Goal: Task Accomplishment & Management: Manage account settings

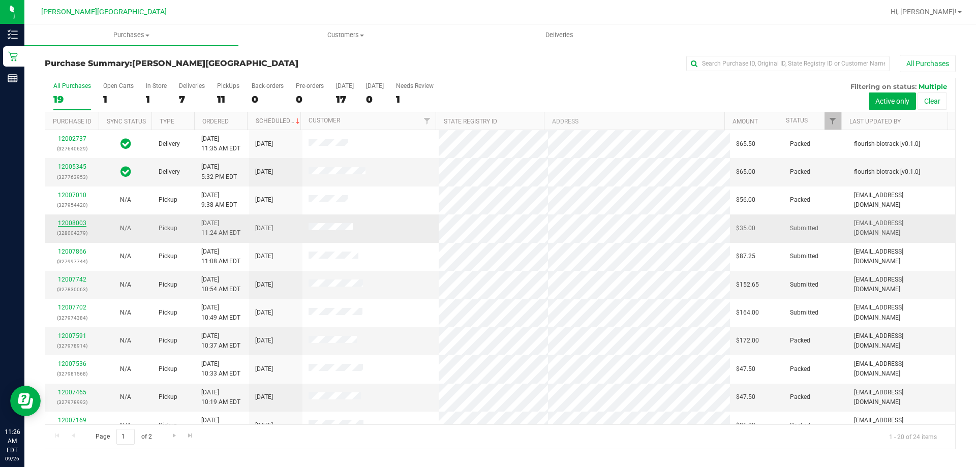
click at [83, 222] on link "12008003" at bounding box center [72, 223] width 28 height 7
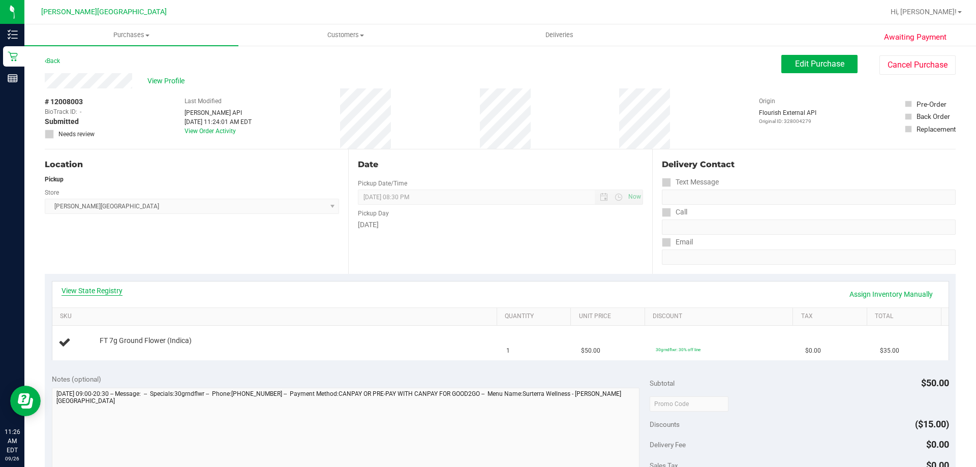
click at [102, 290] on link "View State Registry" at bounding box center [92, 291] width 61 height 10
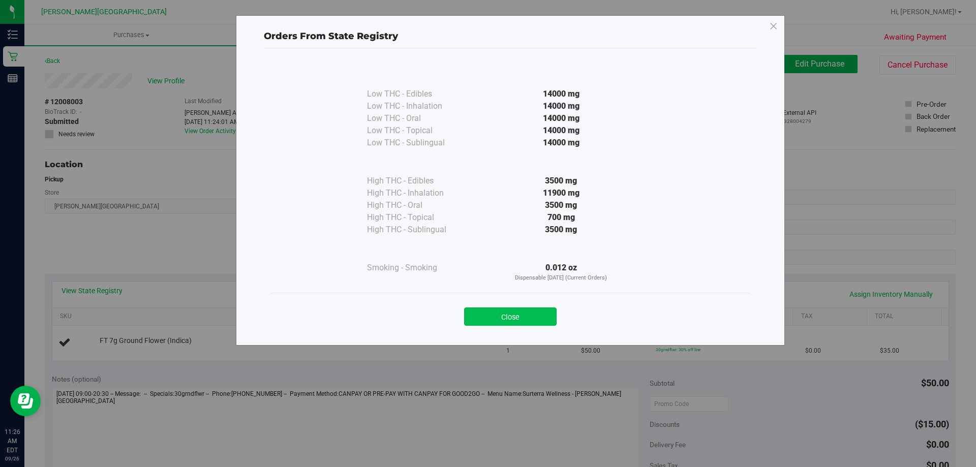
click at [510, 315] on button "Close" at bounding box center [510, 317] width 93 height 18
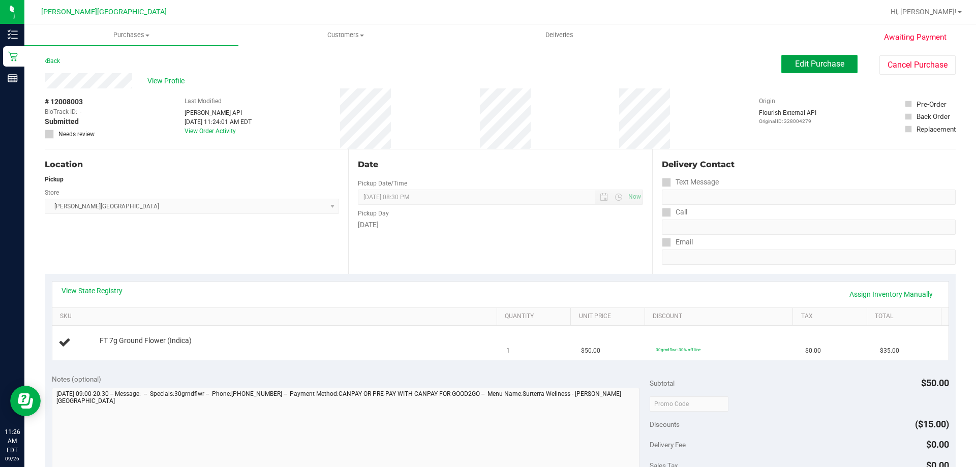
click at [824, 63] on span "Edit Purchase" at bounding box center [819, 64] width 49 height 10
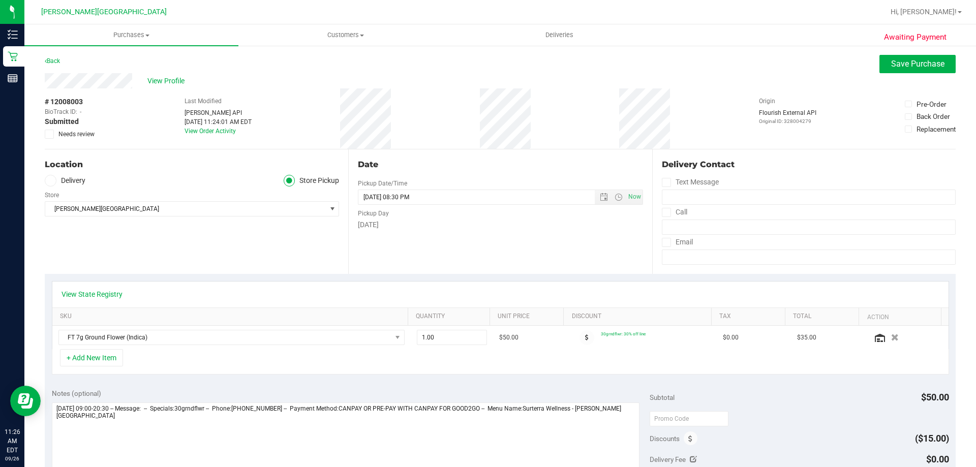
click at [50, 56] on div "Back" at bounding box center [52, 61] width 15 height 12
click at [51, 58] on link "Back" at bounding box center [52, 60] width 15 height 7
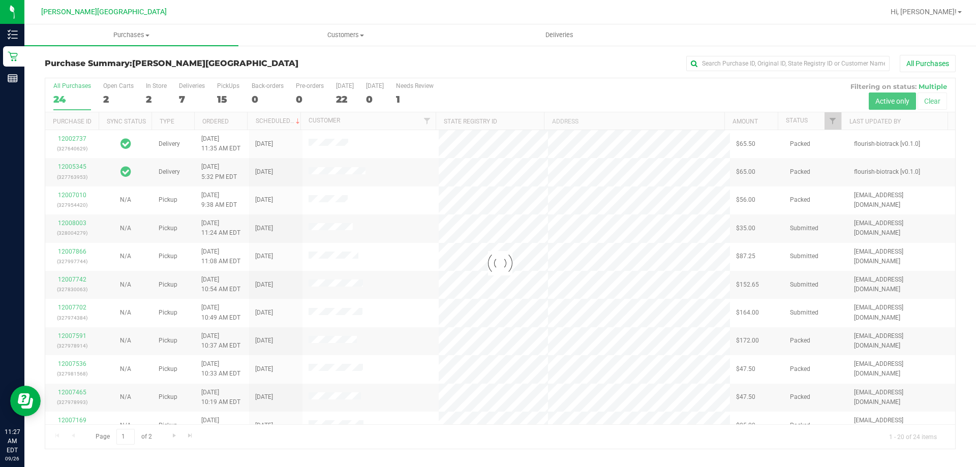
click at [224, 92] on div at bounding box center [500, 263] width 910 height 371
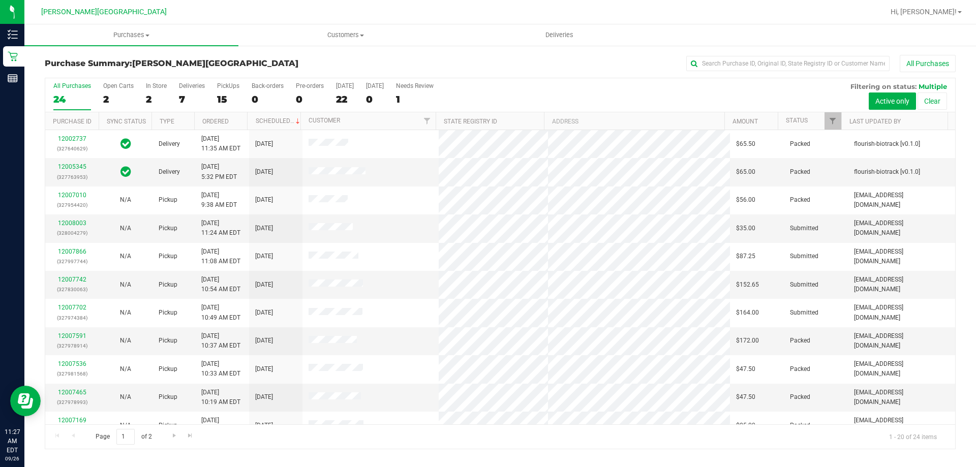
click at [225, 94] on div "15" at bounding box center [228, 100] width 22 height 12
click at [0, 0] on input "PickUps 15" at bounding box center [0, 0] width 0 height 0
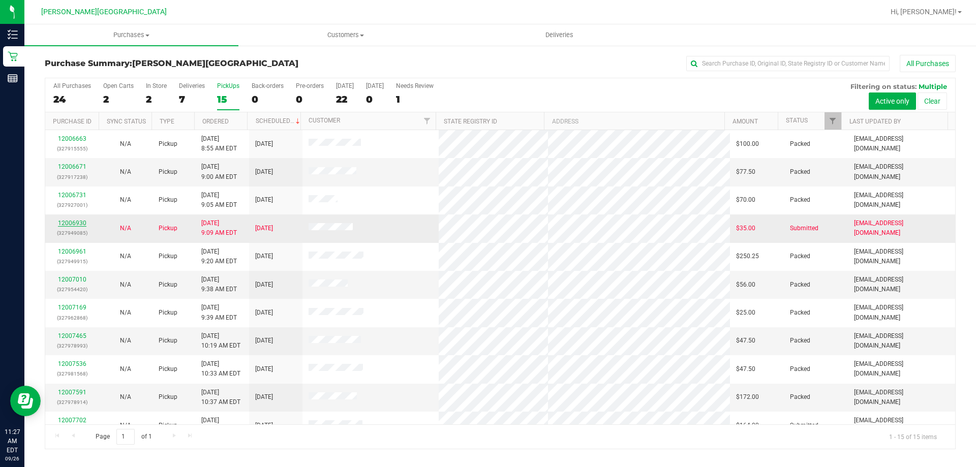
click at [72, 222] on link "12006930" at bounding box center [72, 223] width 28 height 7
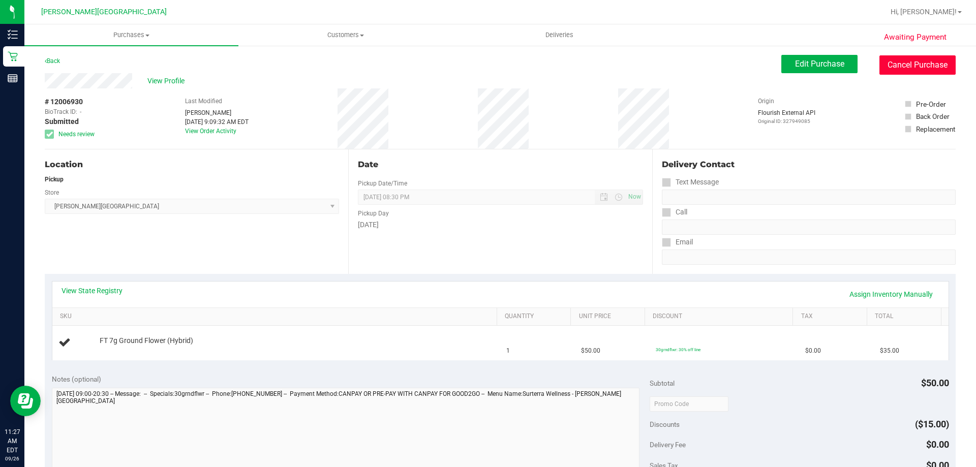
click at [918, 64] on button "Cancel Purchase" at bounding box center [917, 64] width 76 height 19
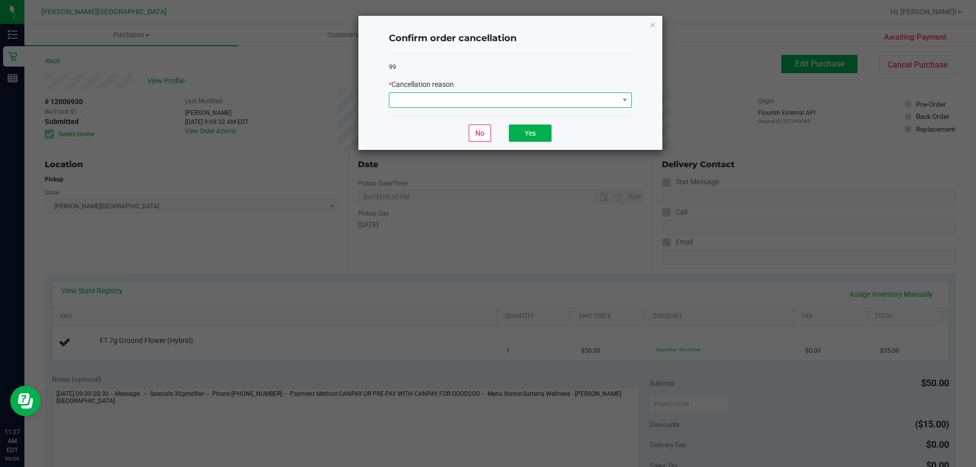
click at [452, 100] on span at bounding box center [503, 100] width 229 height 14
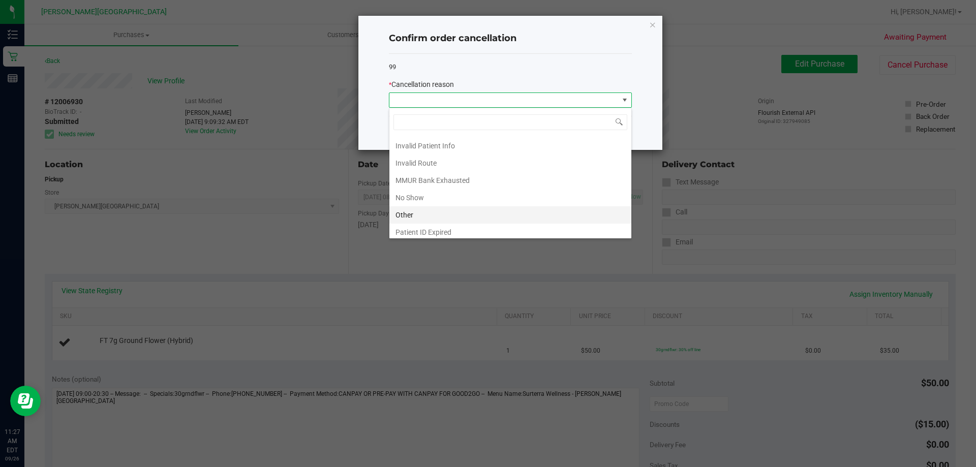
scroll to position [54, 0]
click at [432, 159] on li "MMUR Bank Exhausted" at bounding box center [510, 158] width 242 height 17
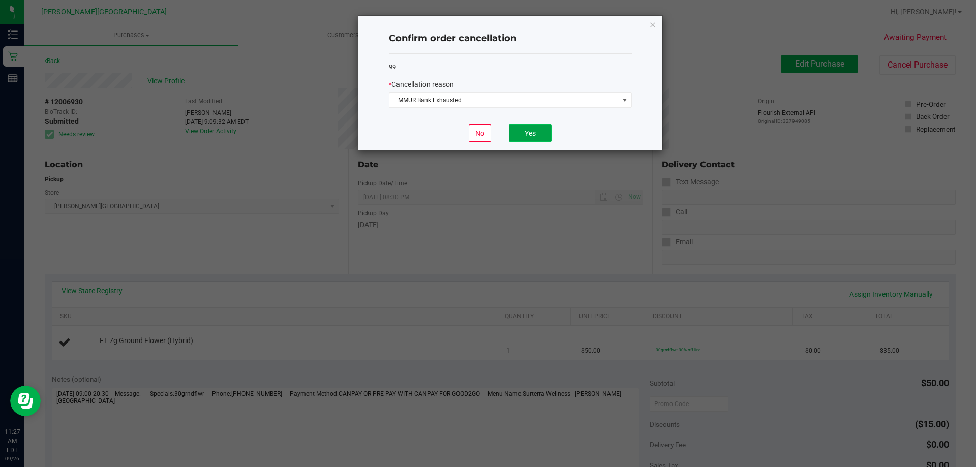
click at [535, 136] on button "Yes" at bounding box center [530, 133] width 43 height 17
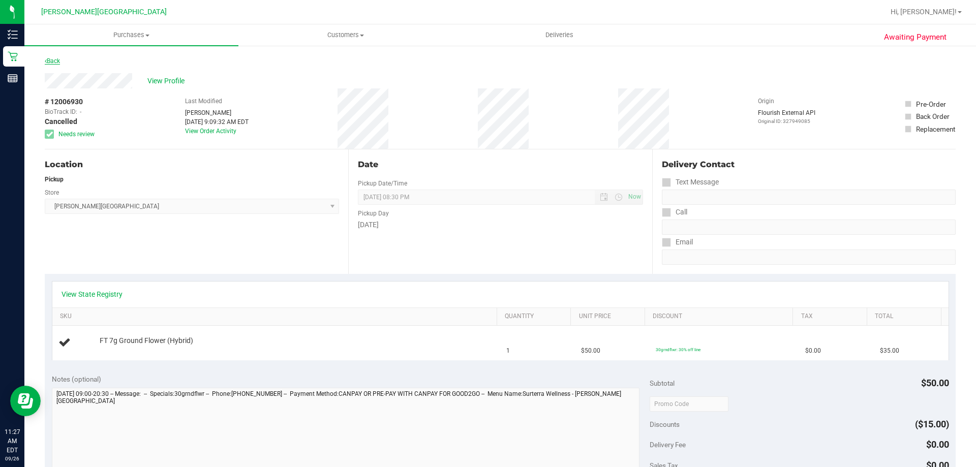
click at [54, 62] on link "Back" at bounding box center [52, 60] width 15 height 7
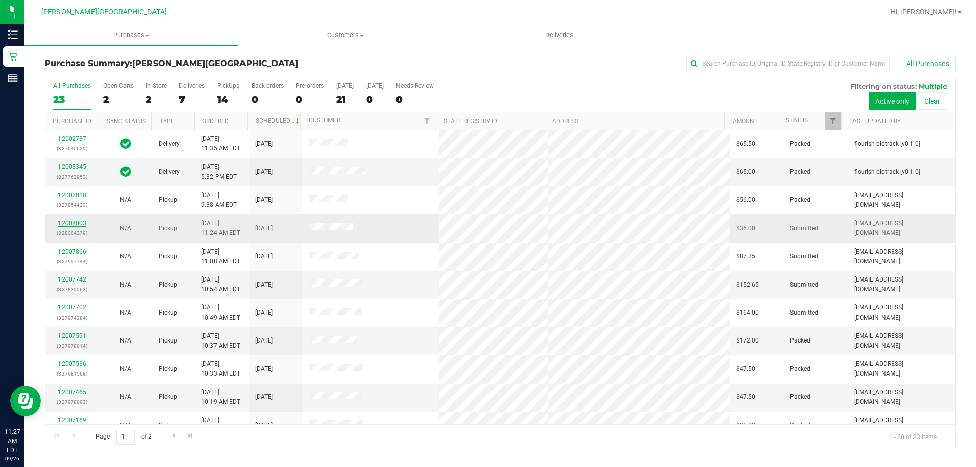
click at [63, 222] on link "12008003" at bounding box center [72, 223] width 28 height 7
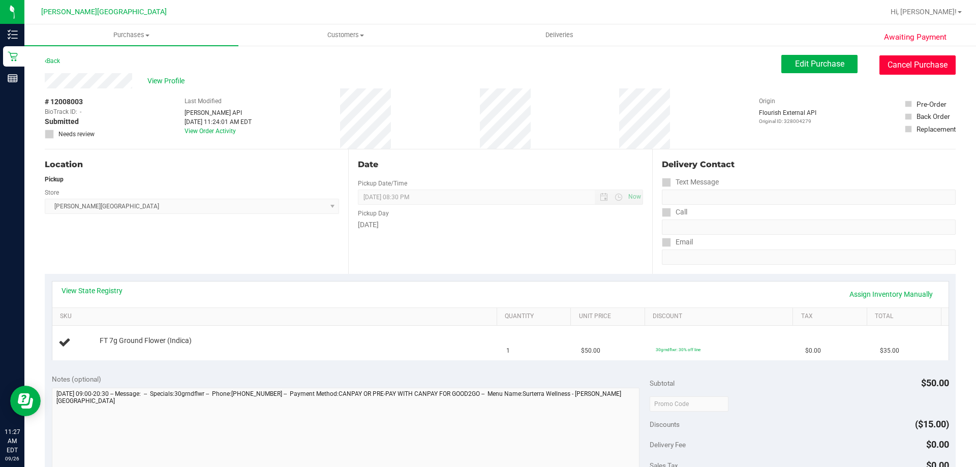
click at [892, 60] on button "Cancel Purchase" at bounding box center [917, 64] width 76 height 19
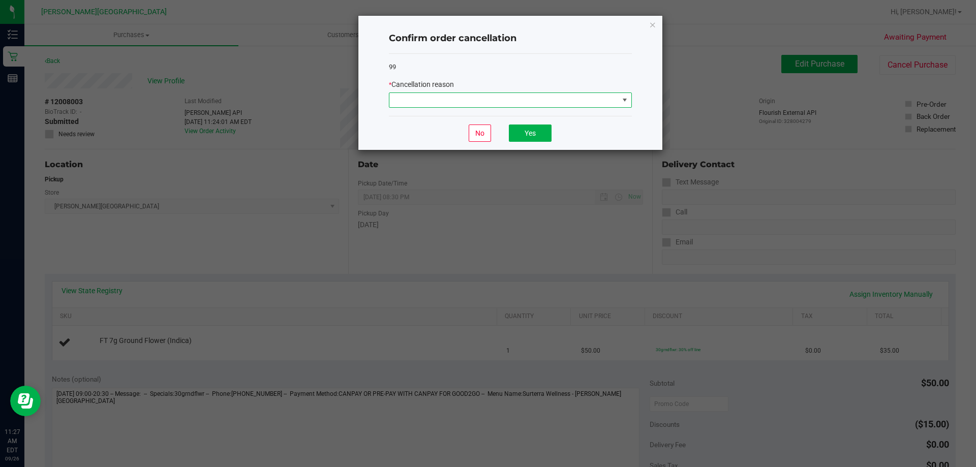
click at [504, 102] on span at bounding box center [503, 100] width 229 height 14
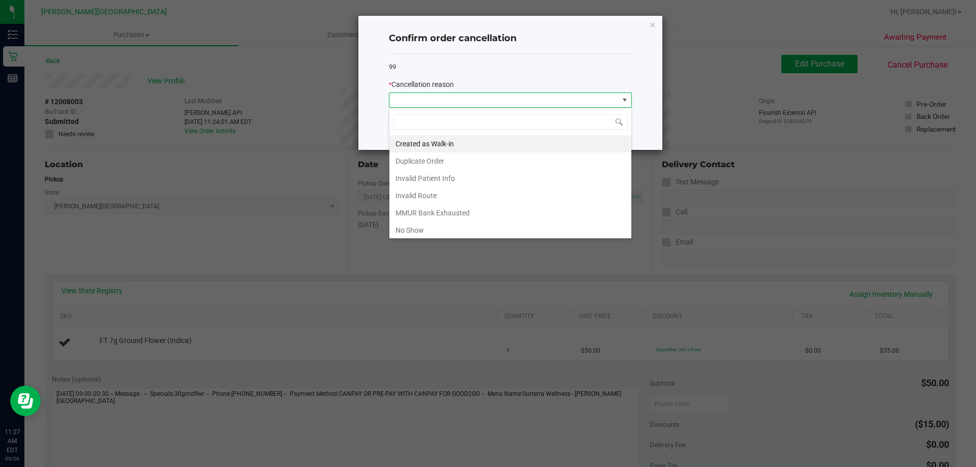
scroll to position [15, 243]
click at [424, 208] on li "MMUR Bank Exhausted" at bounding box center [510, 212] width 242 height 17
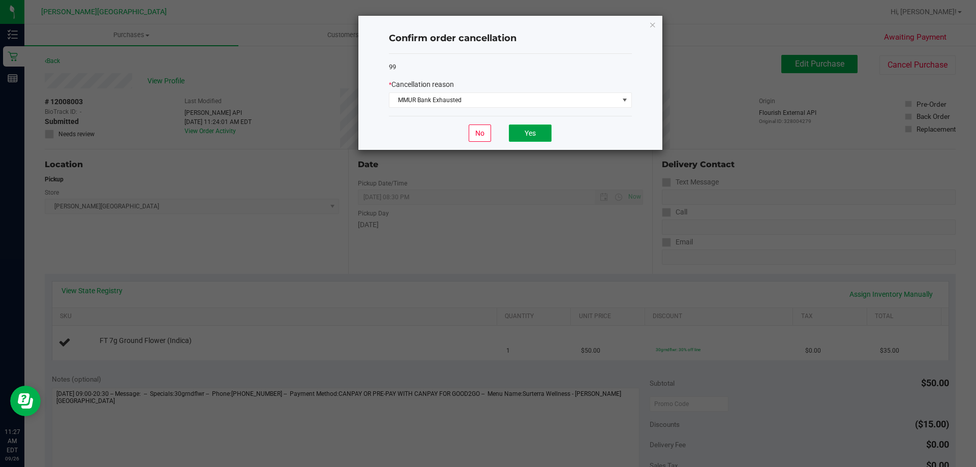
click at [520, 137] on button "Yes" at bounding box center [530, 133] width 43 height 17
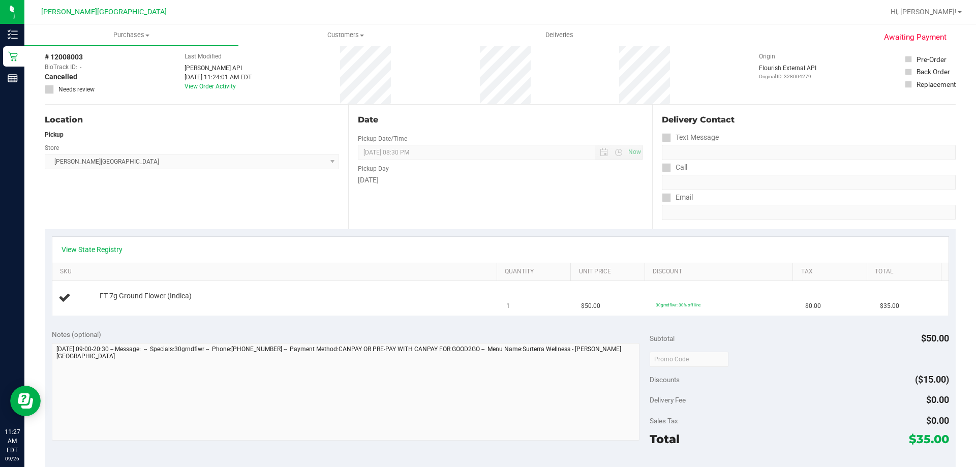
scroll to position [203, 0]
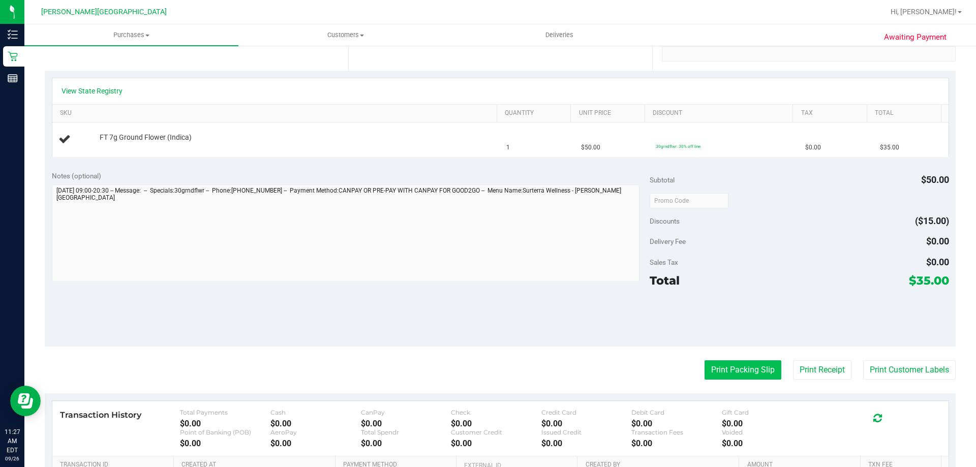
click at [746, 366] on button "Print Packing Slip" at bounding box center [743, 369] width 77 height 19
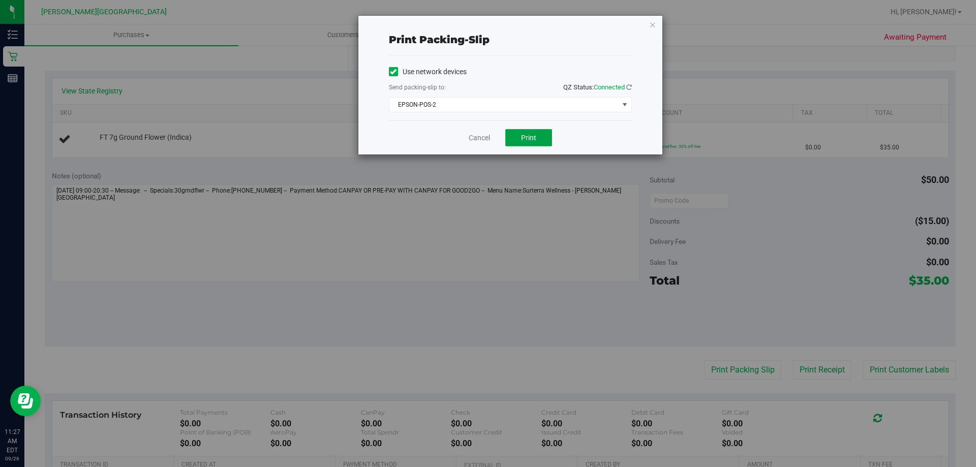
click at [525, 132] on button "Print" at bounding box center [528, 137] width 47 height 17
click at [656, 26] on div "Print packing-slip Use network devices Send packing-slip to: QZ Status: Connect…" at bounding box center [510, 85] width 304 height 139
click at [655, 25] on icon "button" at bounding box center [652, 24] width 7 height 12
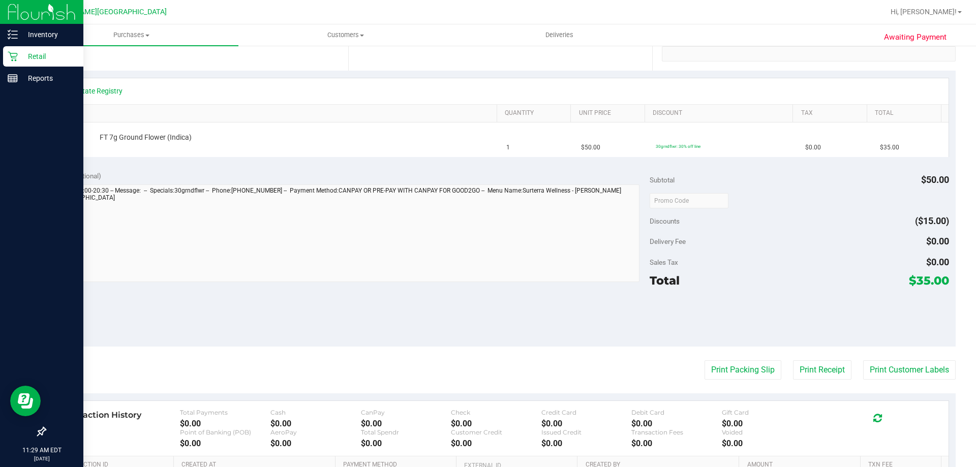
click at [41, 47] on div "Retail" at bounding box center [43, 56] width 80 height 20
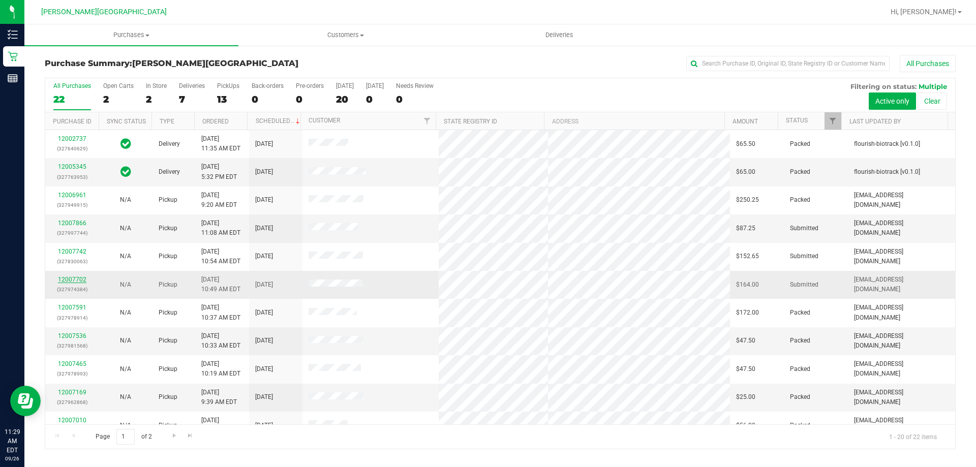
click at [75, 281] on link "12007702" at bounding box center [72, 279] width 28 height 7
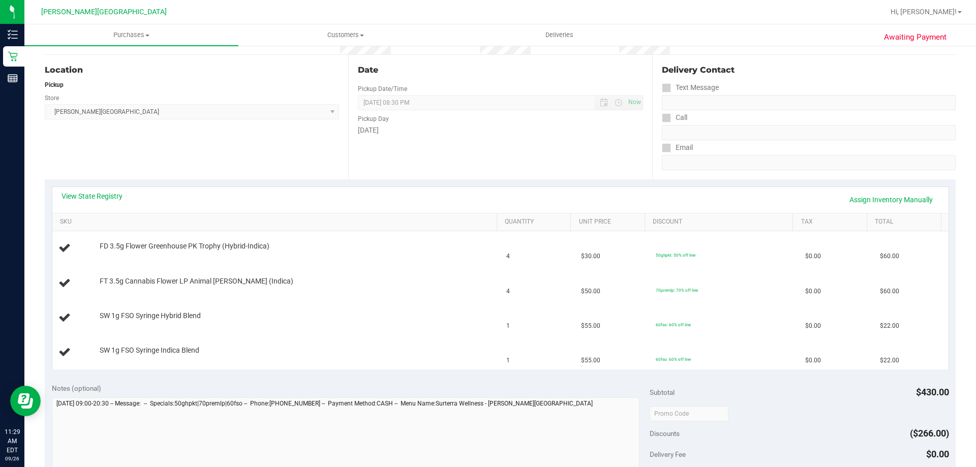
scroll to position [102, 0]
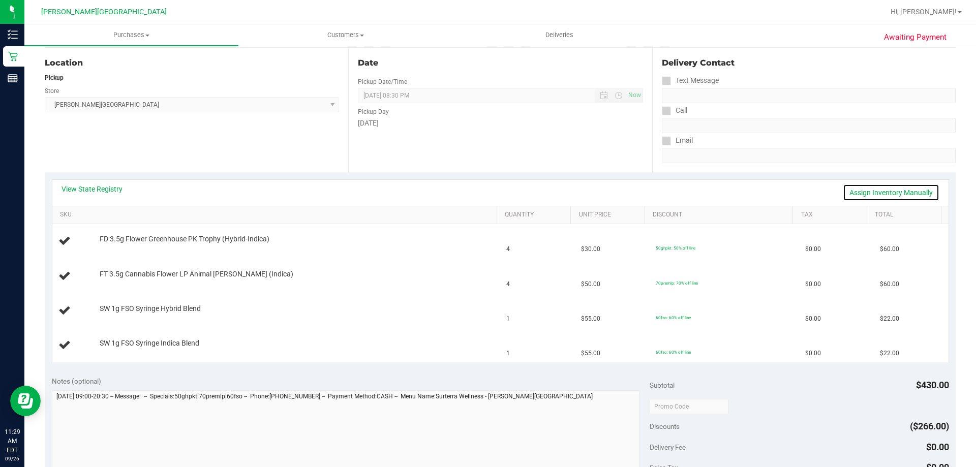
click at [866, 191] on link "Assign Inventory Manually" at bounding box center [891, 192] width 97 height 17
click at [904, 195] on link "Save & Exit" at bounding box center [916, 192] width 48 height 17
click at [112, 187] on link "View State Registry" at bounding box center [92, 189] width 61 height 10
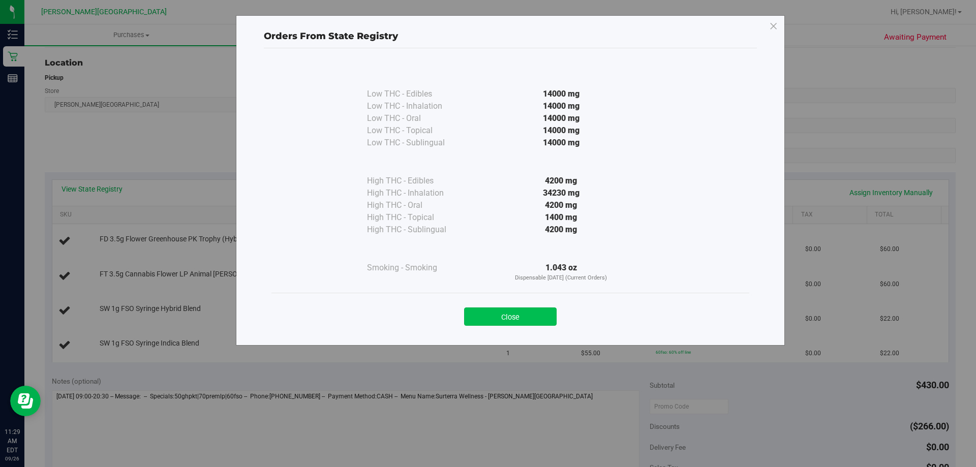
click at [527, 313] on button "Close" at bounding box center [510, 317] width 93 height 18
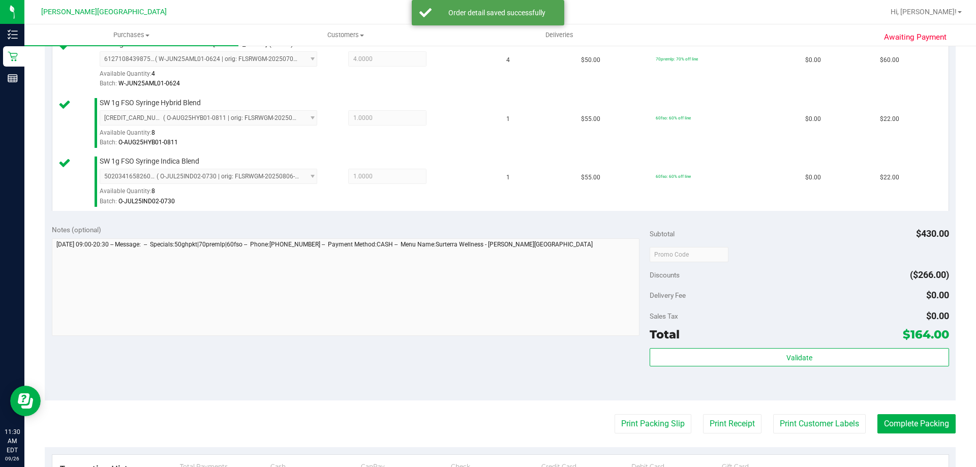
scroll to position [356, 0]
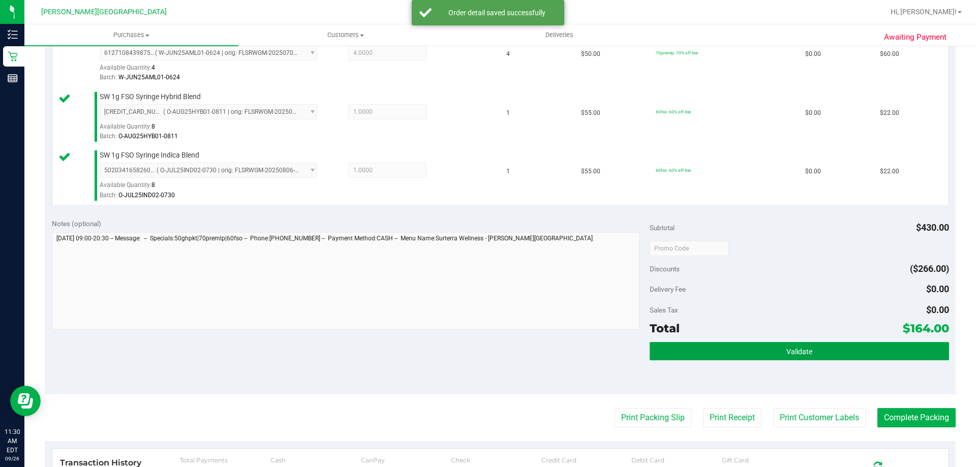
drag, startPoint x: 825, startPoint y: 352, endPoint x: 808, endPoint y: 362, distance: 20.1
click at [825, 352] on button "Validate" at bounding box center [799, 351] width 299 height 18
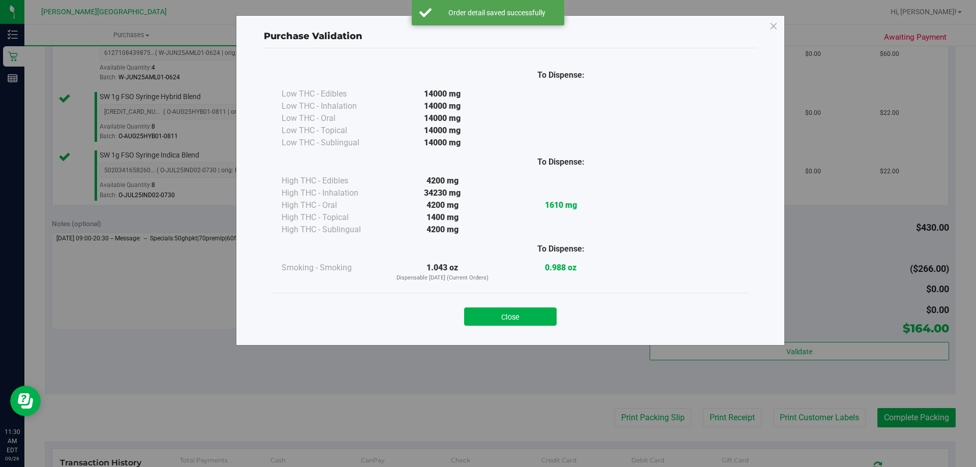
drag, startPoint x: 526, startPoint y: 313, endPoint x: 606, endPoint y: 357, distance: 91.7
click at [527, 313] on button "Close" at bounding box center [510, 317] width 93 height 18
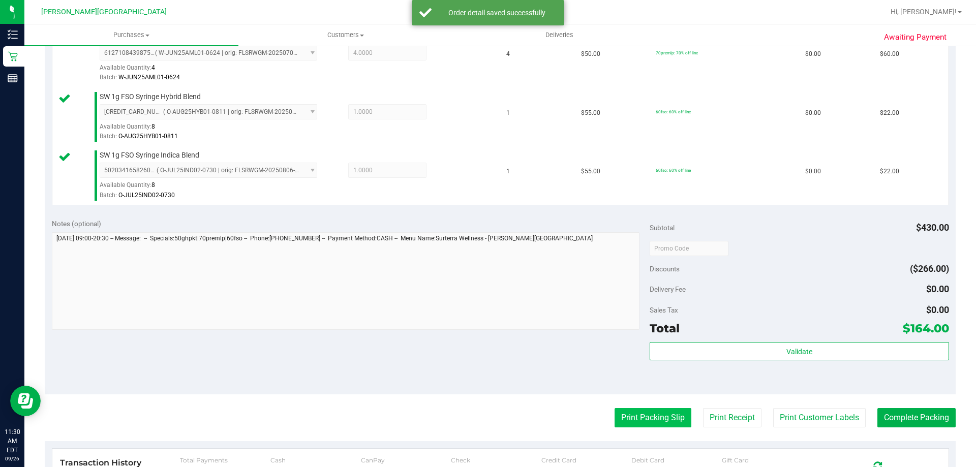
click at [646, 418] on button "Print Packing Slip" at bounding box center [653, 417] width 77 height 19
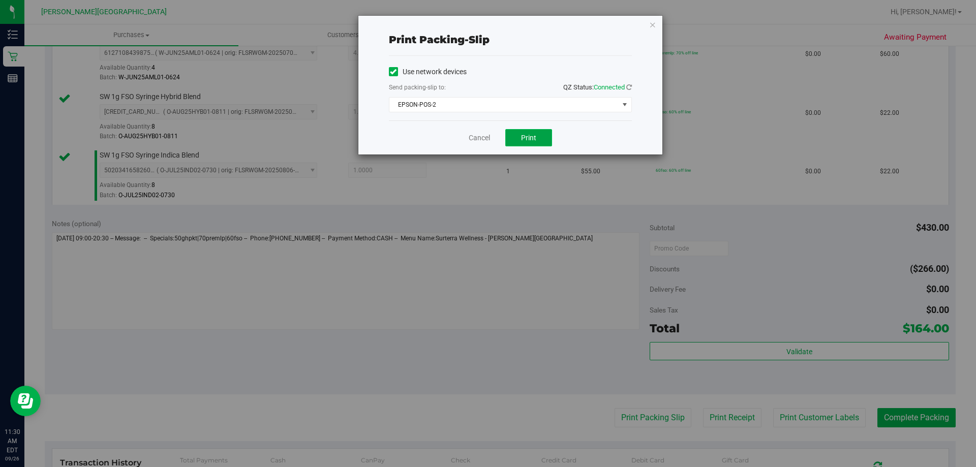
click at [523, 137] on span "Print" at bounding box center [528, 138] width 15 height 8
click at [654, 24] on icon "button" at bounding box center [652, 24] width 7 height 12
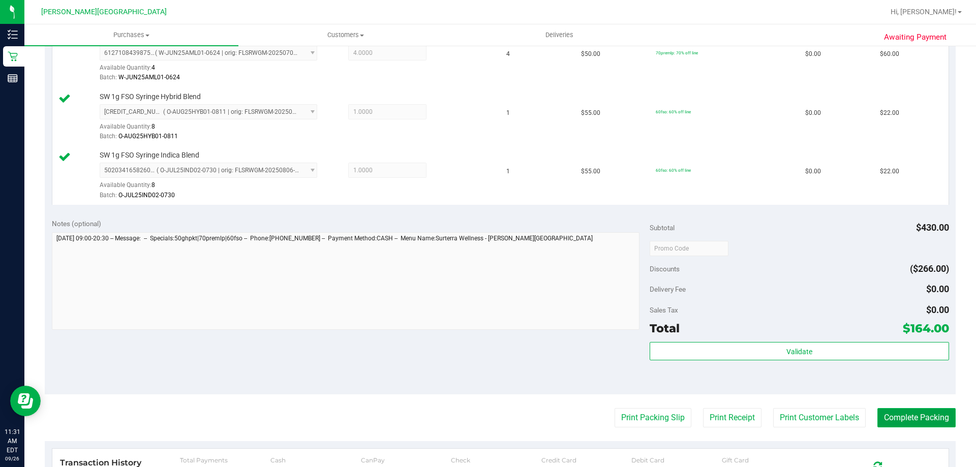
click at [935, 422] on button "Complete Packing" at bounding box center [916, 417] width 78 height 19
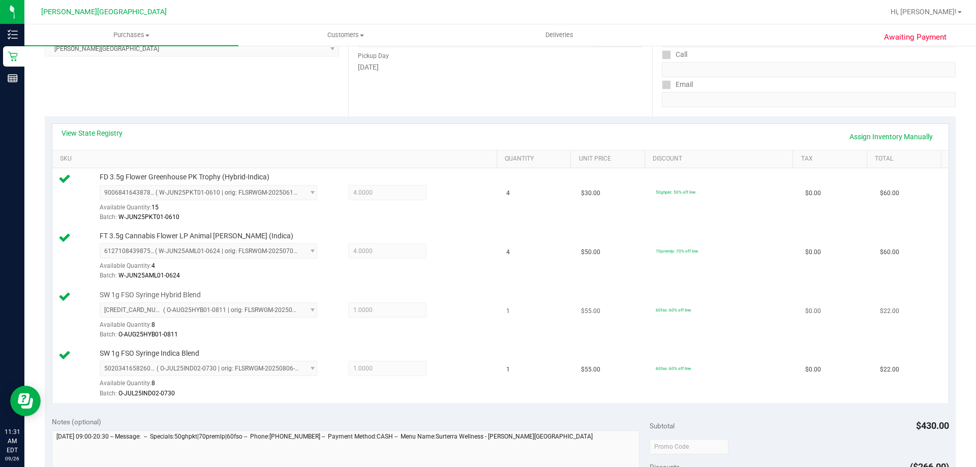
scroll to position [0, 0]
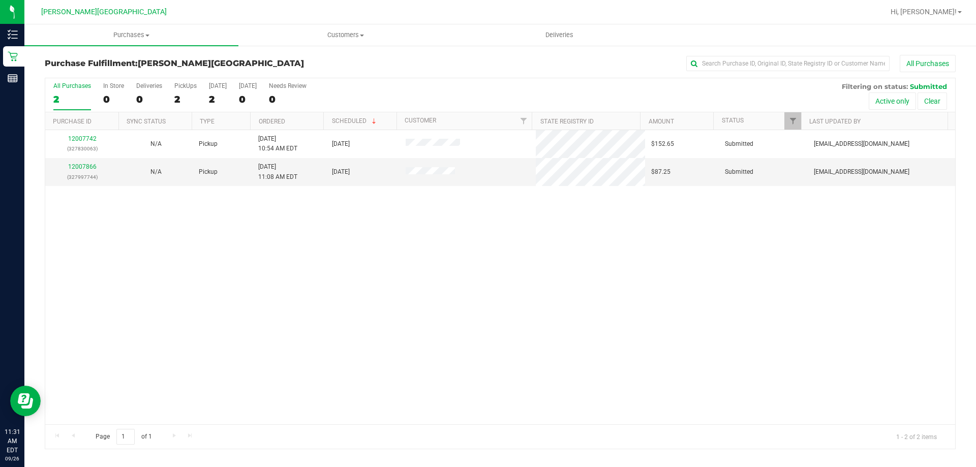
click at [333, 294] on div "12007742 (327830063) N/A Pickup 9/26/2025 10:54 AM EDT 9/26/2025 $152.65 Submit…" at bounding box center [500, 277] width 910 height 294
click at [192, 203] on div "12007742 (327830063) N/A Pickup 9/26/2025 10:54 AM EDT 9/26/2025 $152.65 Submit…" at bounding box center [500, 277] width 910 height 294
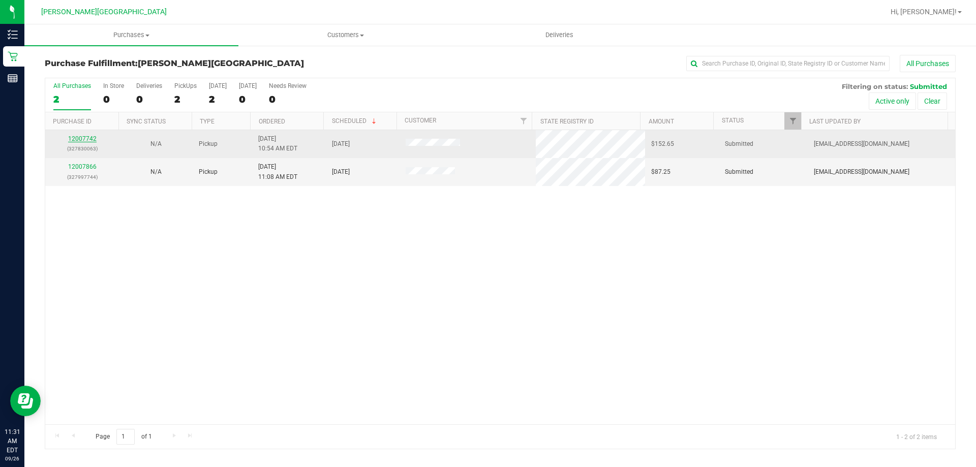
click at [87, 138] on link "12007742" at bounding box center [82, 138] width 28 height 7
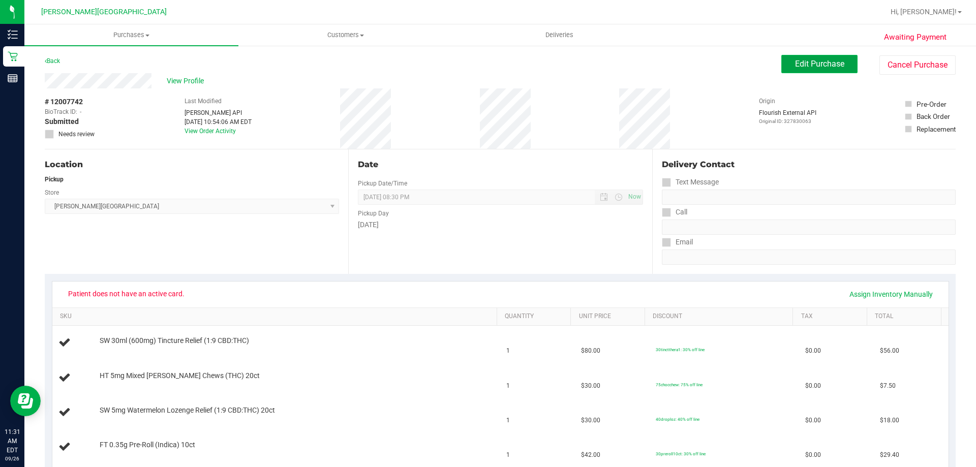
click at [821, 70] on button "Edit Purchase" at bounding box center [819, 64] width 76 height 18
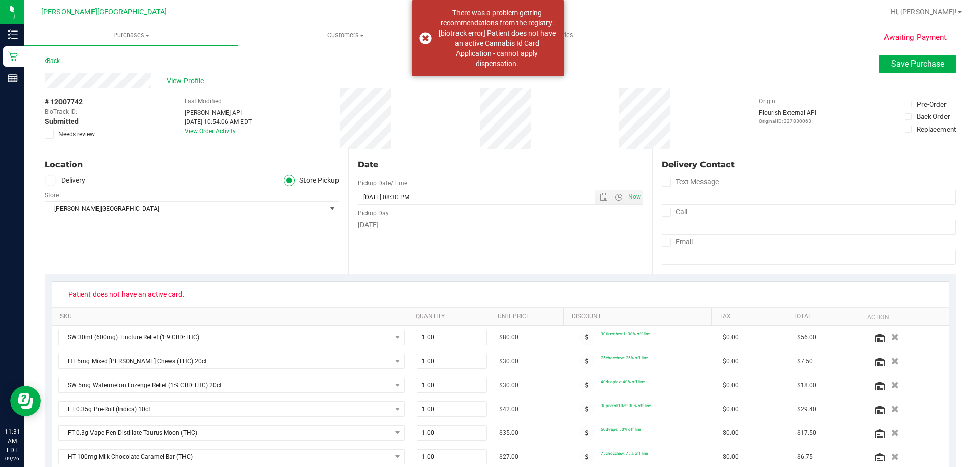
click at [53, 135] on span at bounding box center [49, 134] width 9 height 9
click at [0, 0] on input "Needs review" at bounding box center [0, 0] width 0 height 0
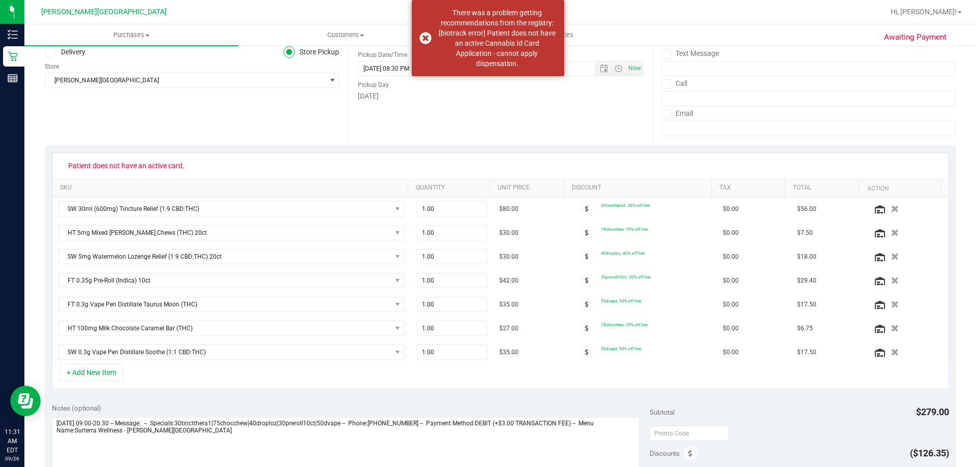
scroll to position [203, 0]
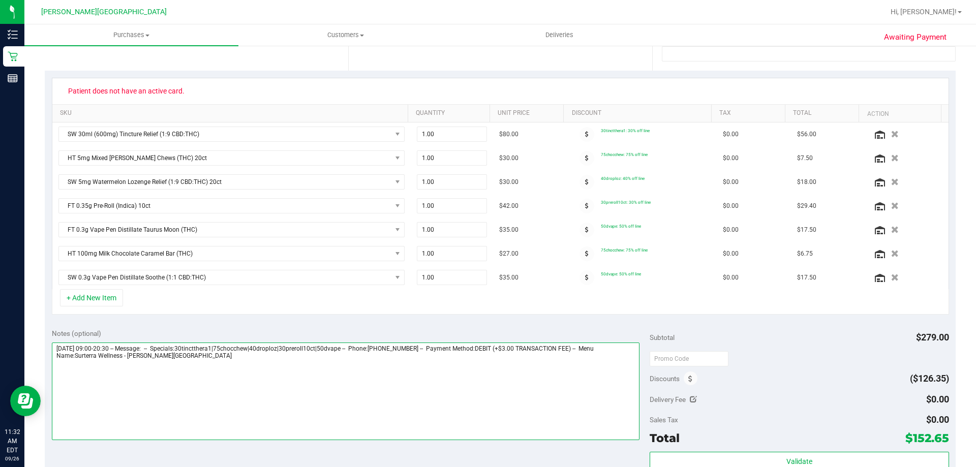
click at [319, 386] on textarea at bounding box center [346, 392] width 588 height 98
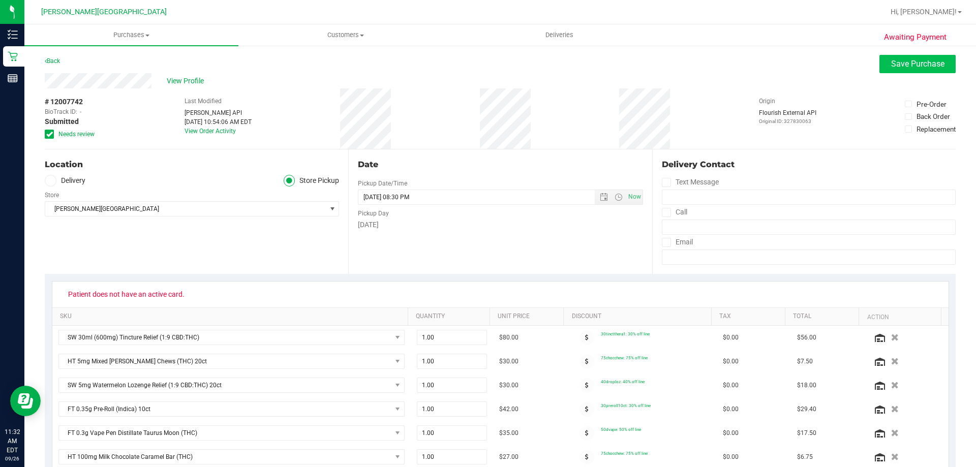
type textarea "Friday 09/26/2025 09:00-20:30 -- Message: -- Specials:30tinctthera1|75chocchew|…"
click at [882, 70] on button "Save Purchase" at bounding box center [917, 64] width 76 height 18
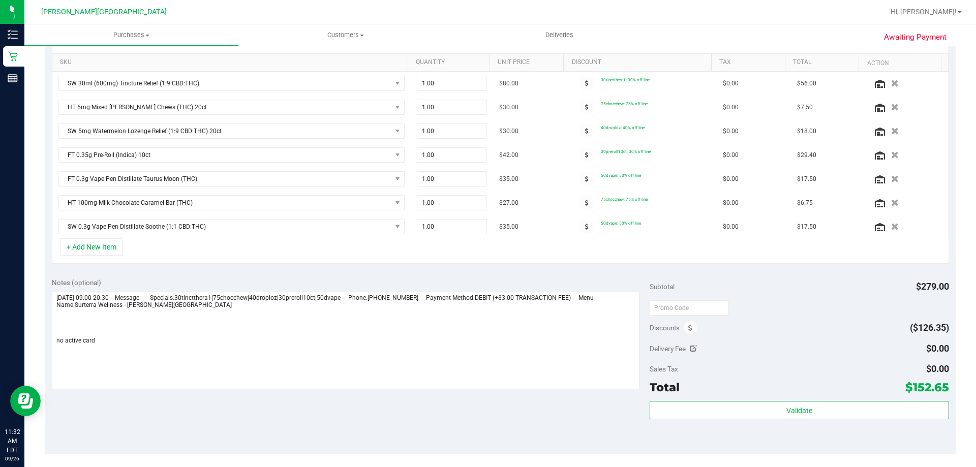
scroll to position [407, 0]
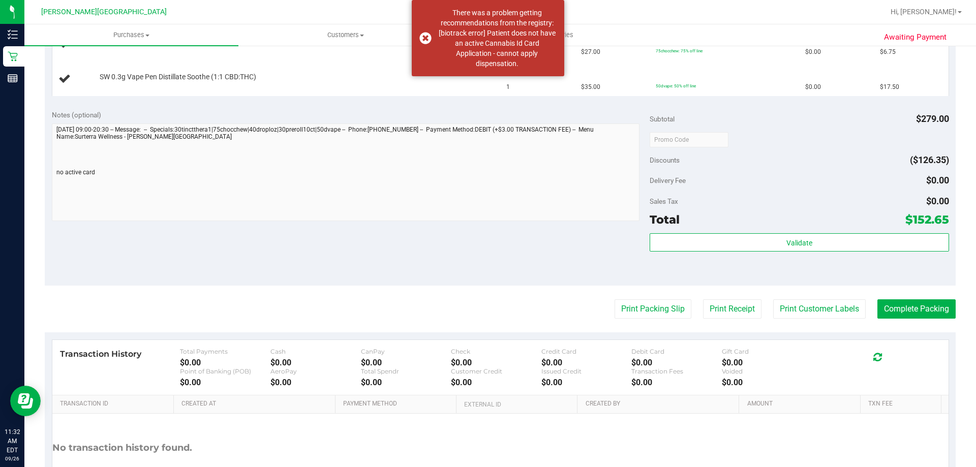
scroll to position [548, 0]
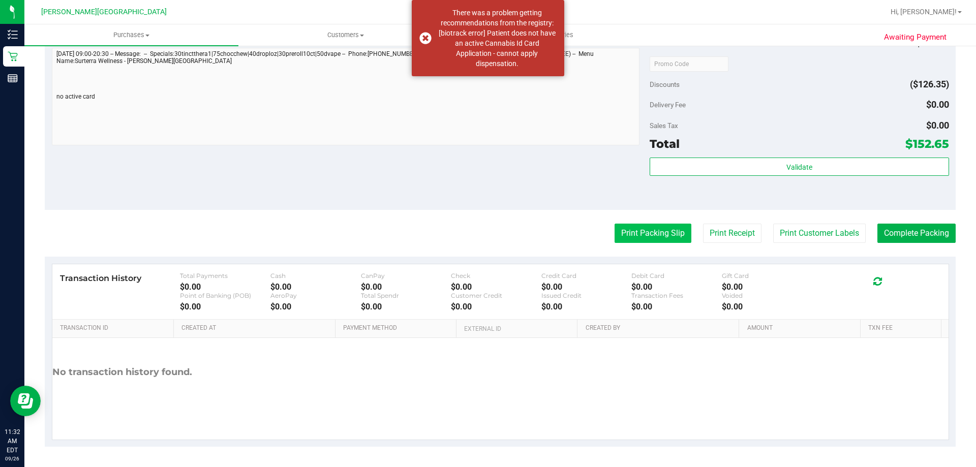
click at [645, 237] on button "Print Packing Slip" at bounding box center [653, 233] width 77 height 19
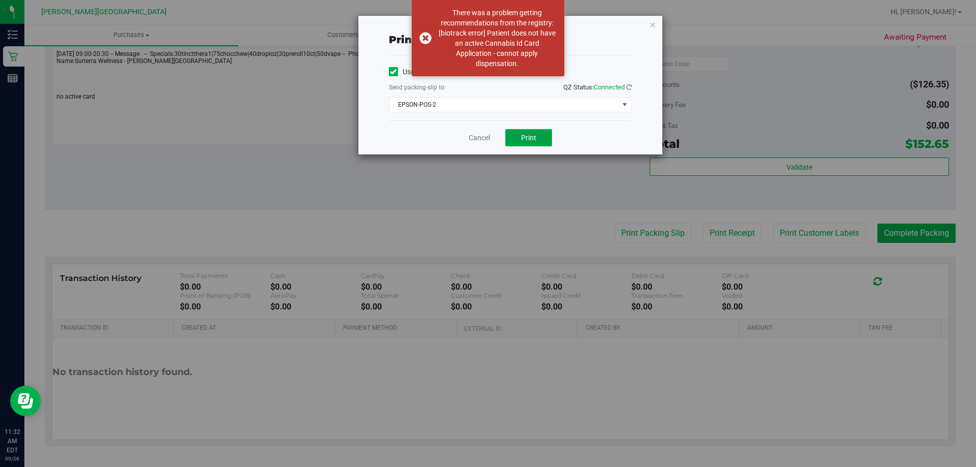
click at [524, 139] on span "Print" at bounding box center [528, 138] width 15 height 8
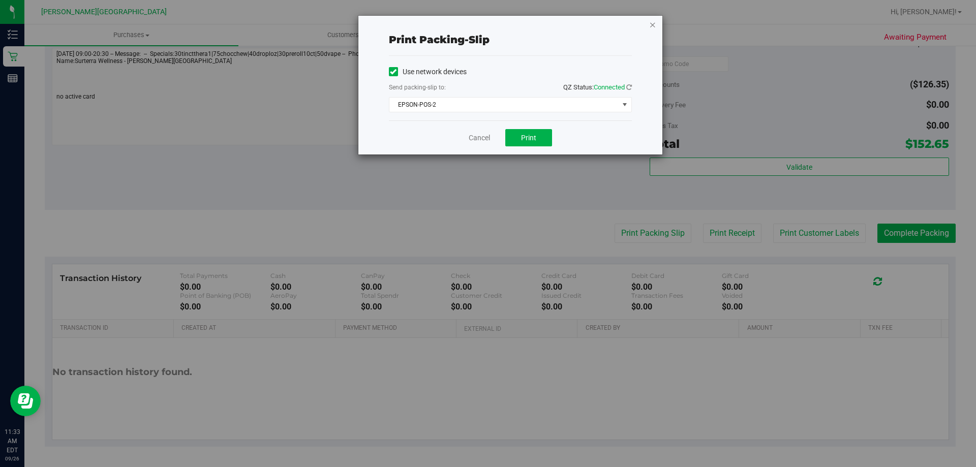
click at [651, 28] on icon "button" at bounding box center [652, 24] width 7 height 12
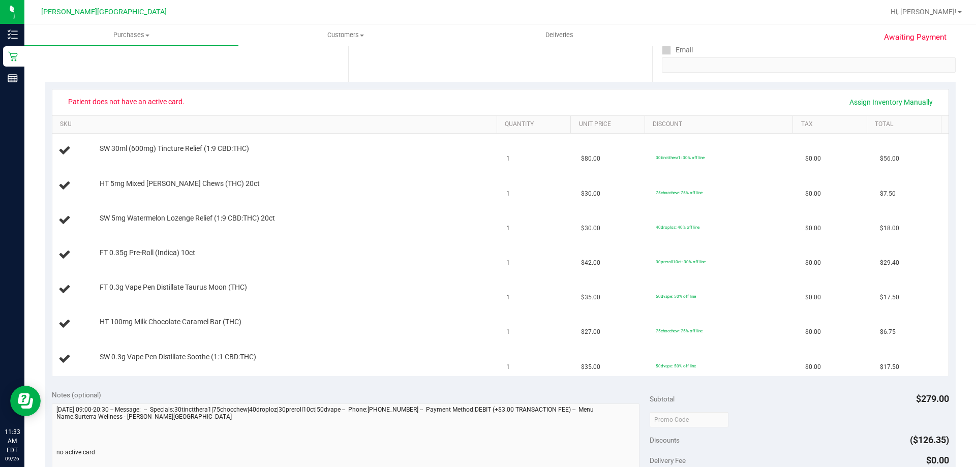
scroll to position [0, 0]
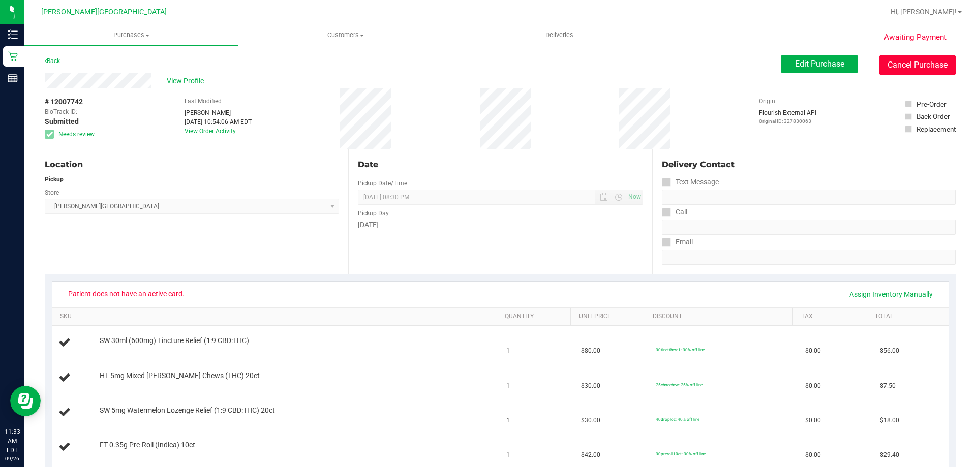
click at [901, 63] on button "Cancel Purchase" at bounding box center [917, 64] width 76 height 19
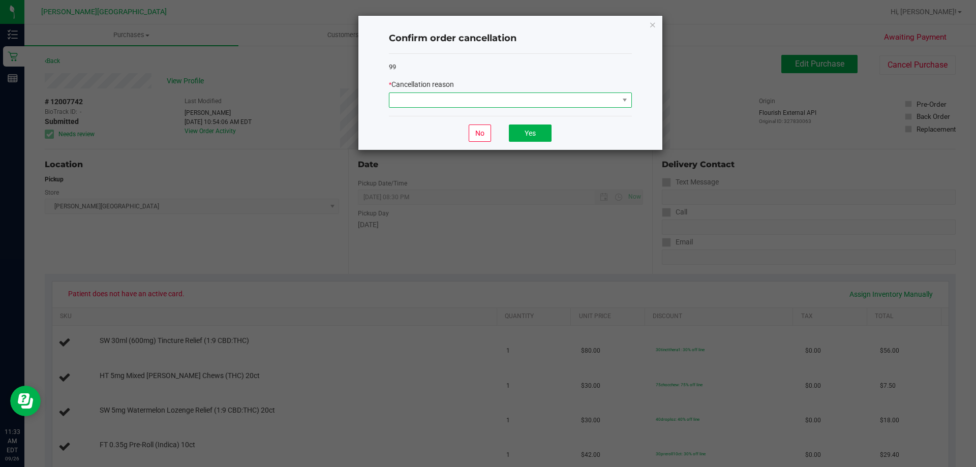
click at [476, 105] on span at bounding box center [503, 100] width 229 height 14
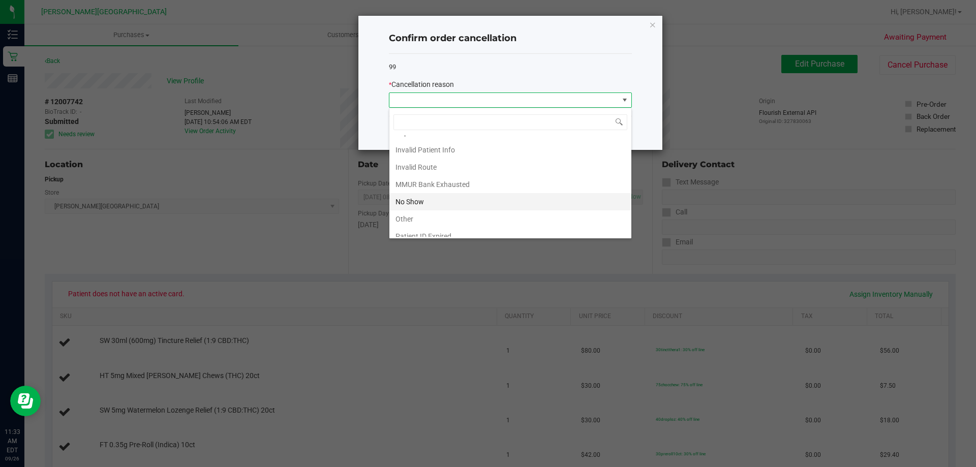
scroll to position [54, 0]
click at [432, 215] on li "Patient ID Expired" at bounding box center [510, 210] width 242 height 17
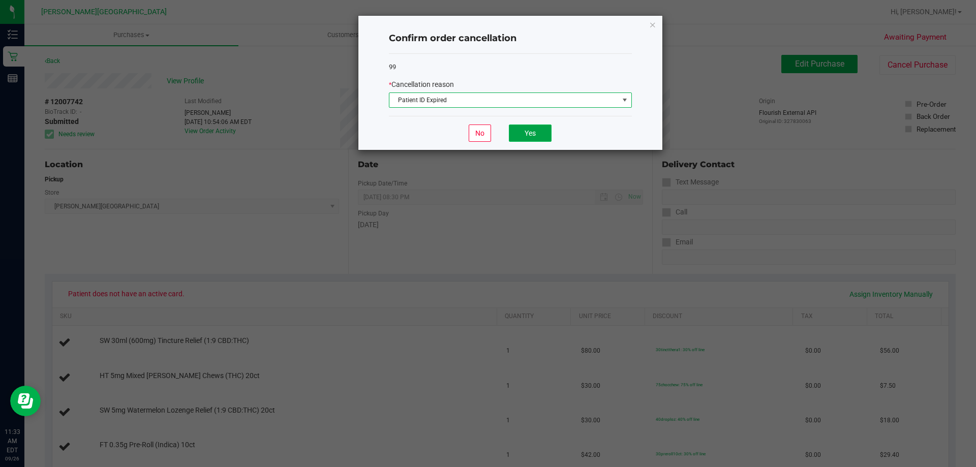
click at [529, 136] on button "Yes" at bounding box center [530, 133] width 43 height 17
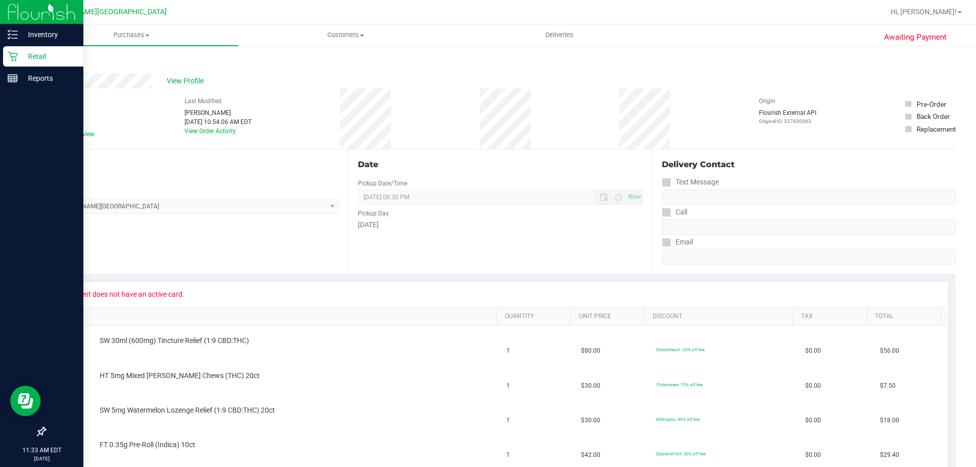
click at [49, 55] on p "Retail" at bounding box center [48, 56] width 61 height 12
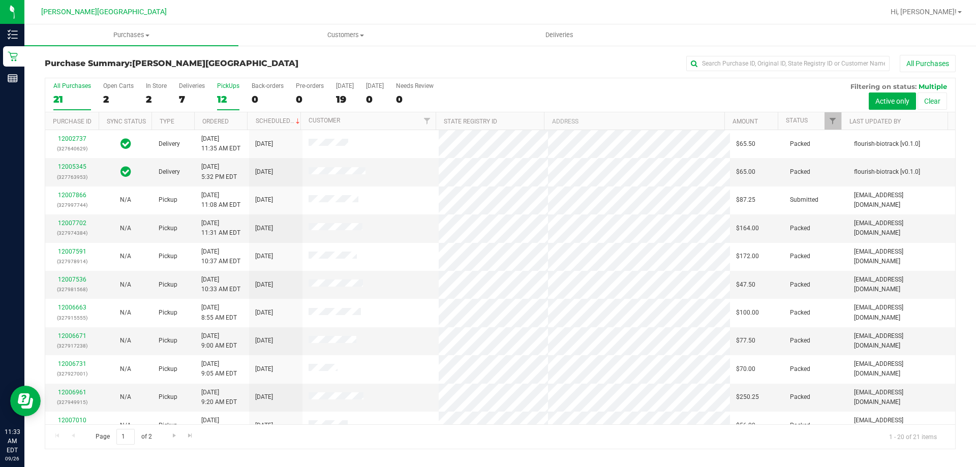
click at [224, 93] on label "PickUps 12" at bounding box center [228, 96] width 22 height 28
click at [0, 0] on input "PickUps 12" at bounding box center [0, 0] width 0 height 0
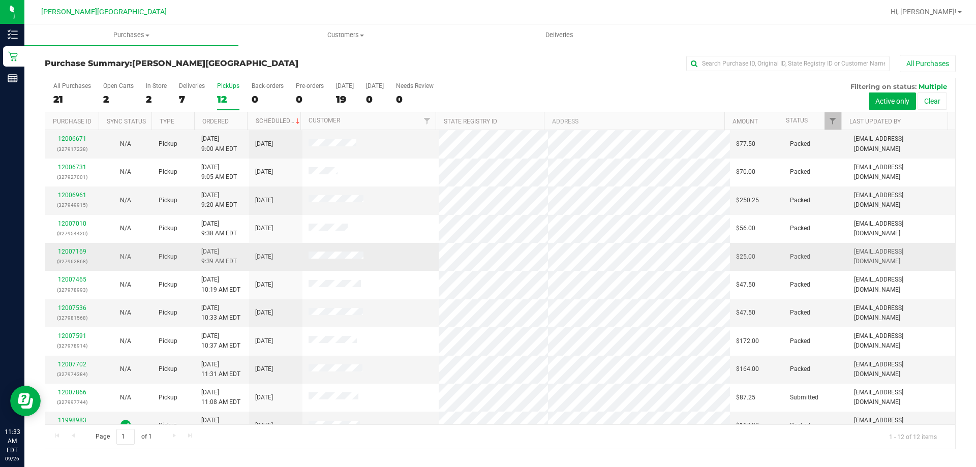
scroll to position [43, 0]
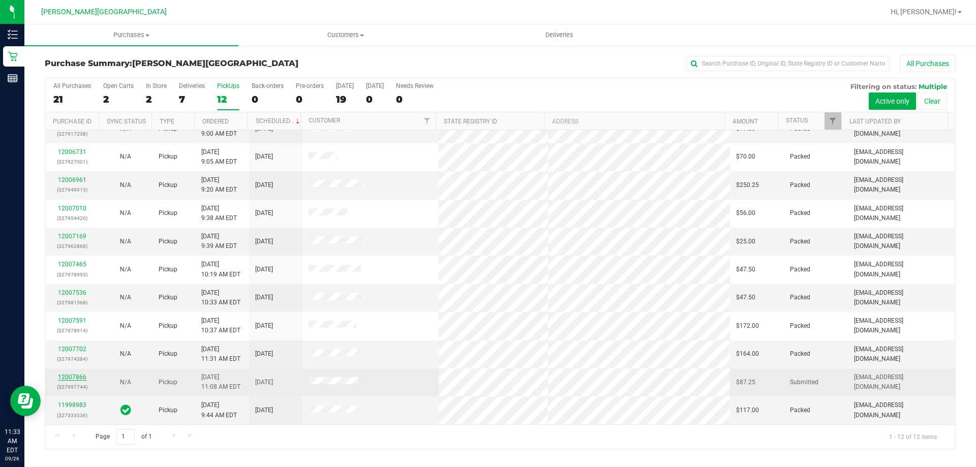
click at [83, 375] on link "12007866" at bounding box center [72, 377] width 28 height 7
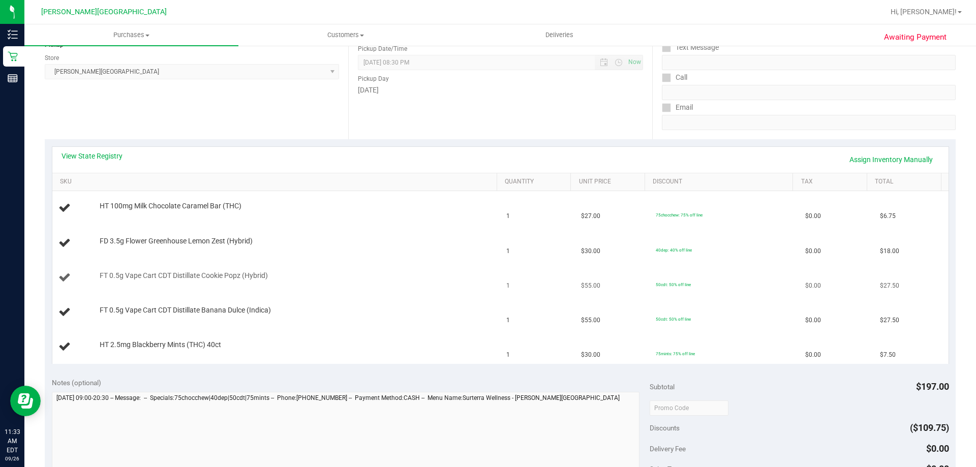
scroll to position [153, 0]
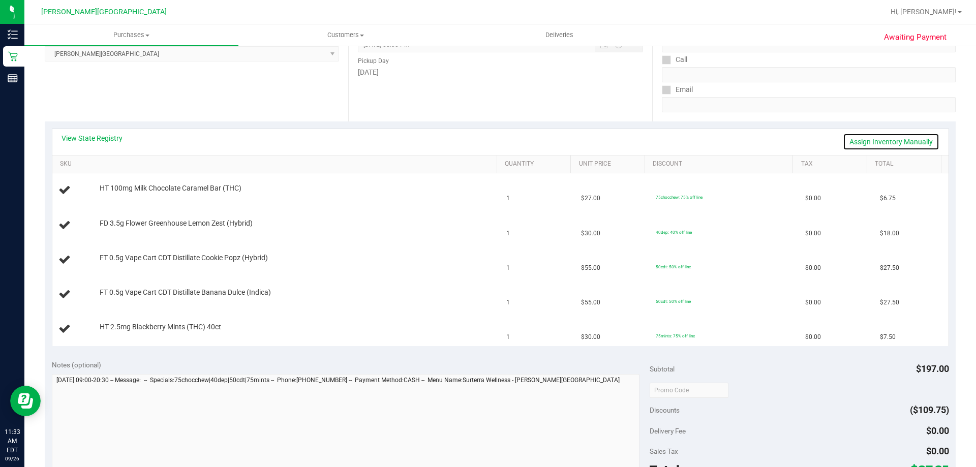
click at [892, 142] on link "Assign Inventory Manually" at bounding box center [891, 141] width 97 height 17
click at [904, 141] on link "Save & Exit" at bounding box center [916, 141] width 48 height 17
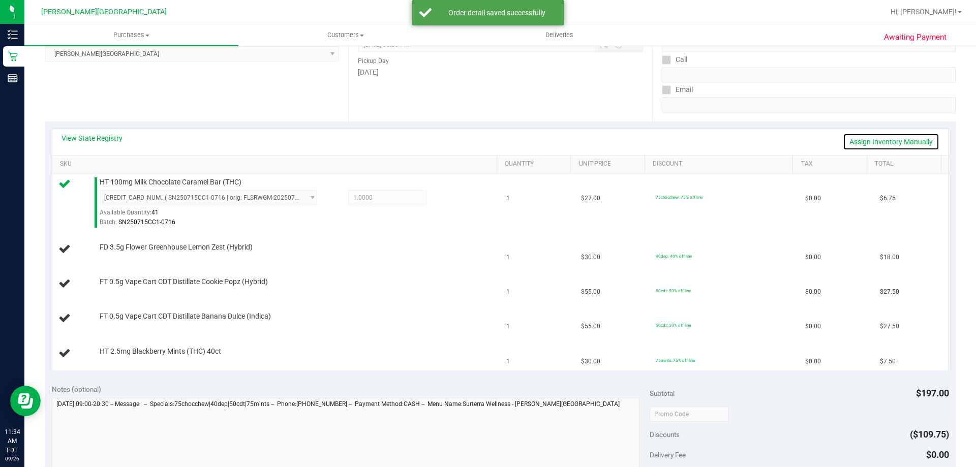
click at [911, 140] on link "Assign Inventory Manually" at bounding box center [891, 141] width 97 height 17
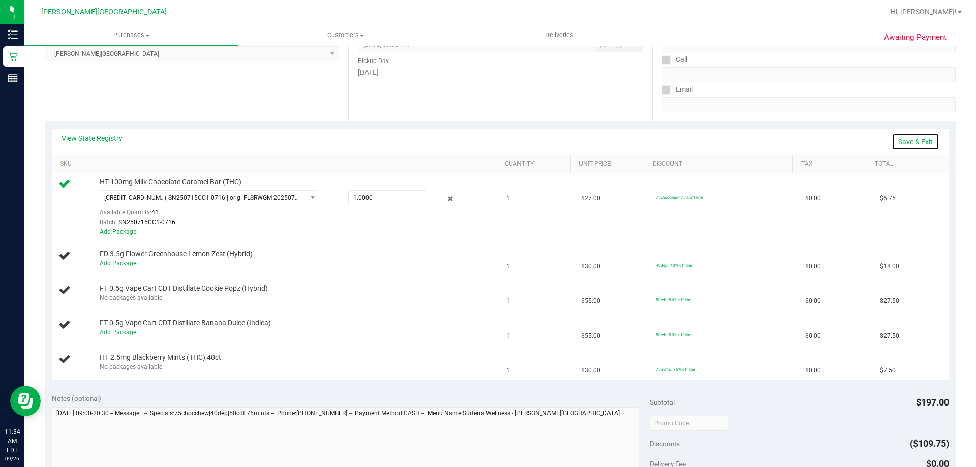
click at [911, 140] on link "Save & Exit" at bounding box center [916, 141] width 48 height 17
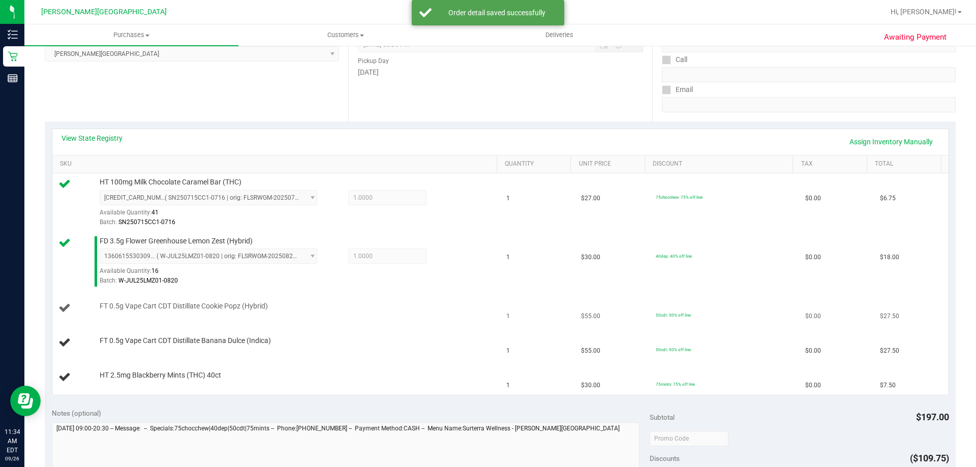
scroll to position [102, 0]
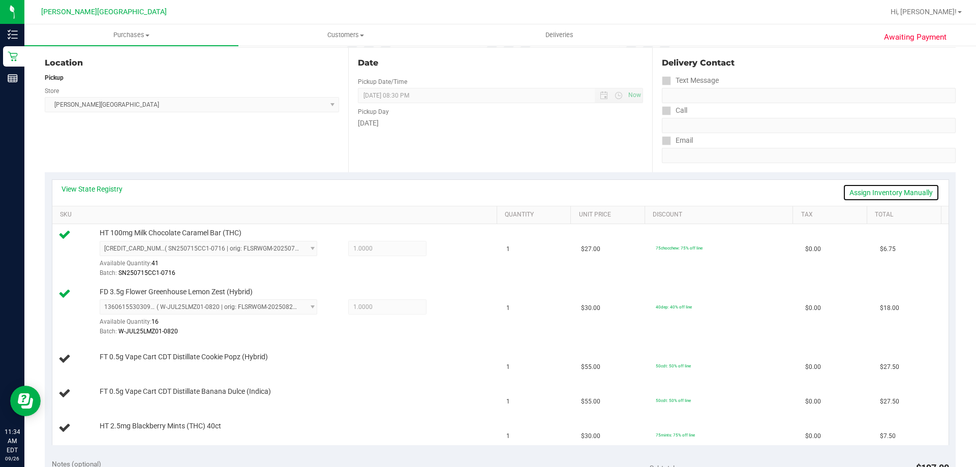
click at [916, 186] on link "Assign Inventory Manually" at bounding box center [891, 192] width 97 height 17
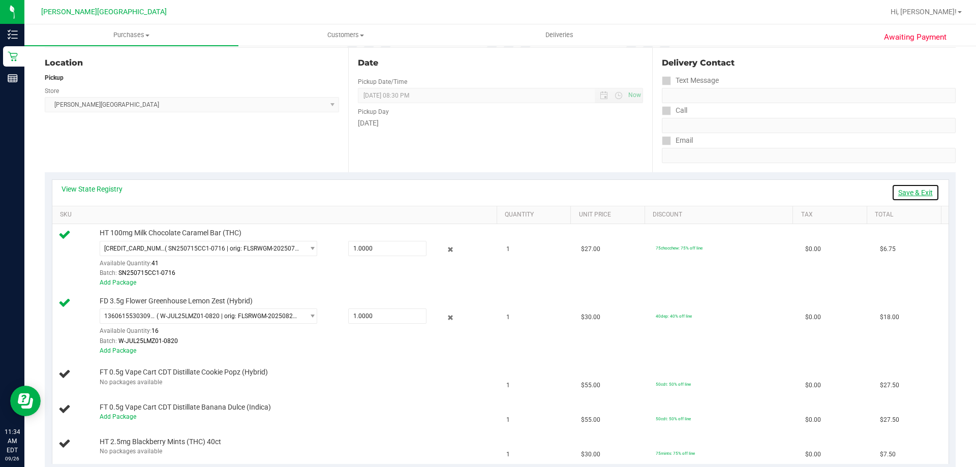
click at [916, 186] on link "Save & Exit" at bounding box center [916, 192] width 48 height 17
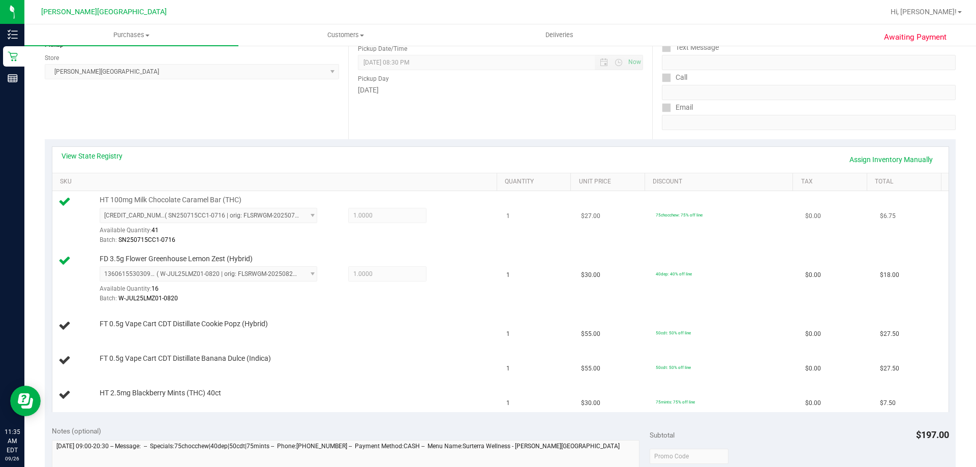
scroll to position [153, 0]
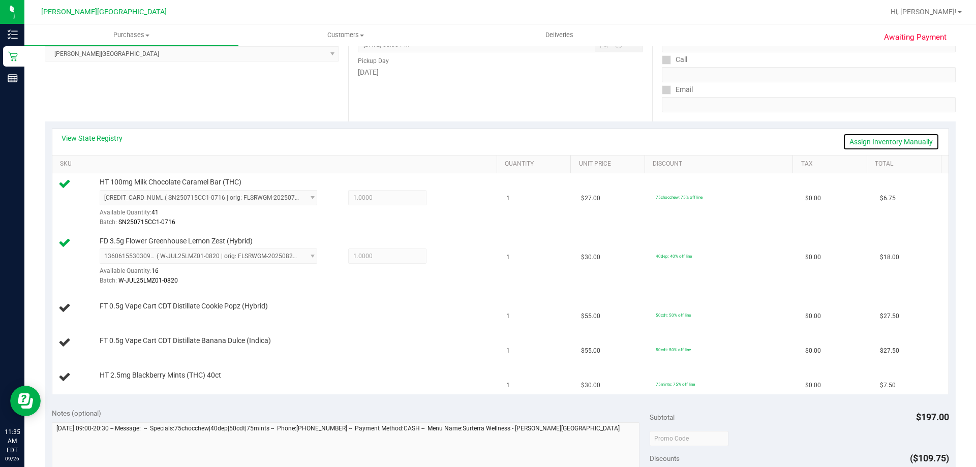
click at [909, 141] on link "Assign Inventory Manually" at bounding box center [891, 141] width 97 height 17
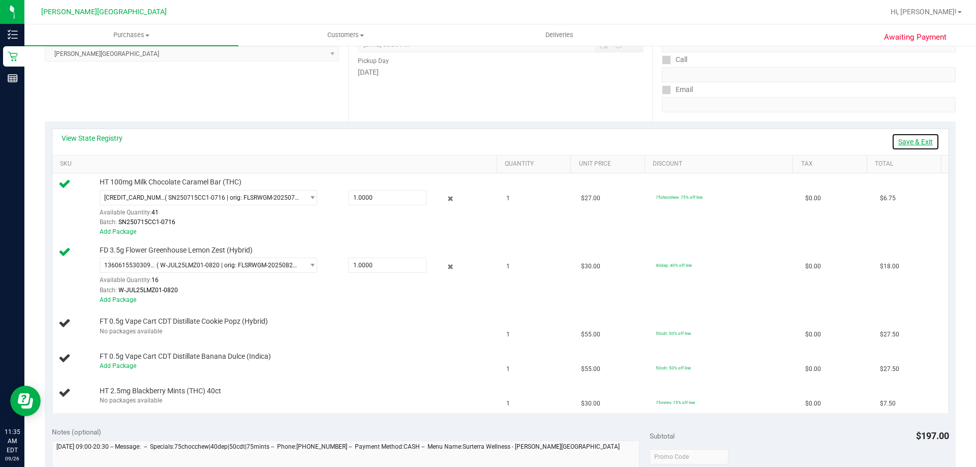
click at [909, 141] on link "Save & Exit" at bounding box center [916, 141] width 48 height 17
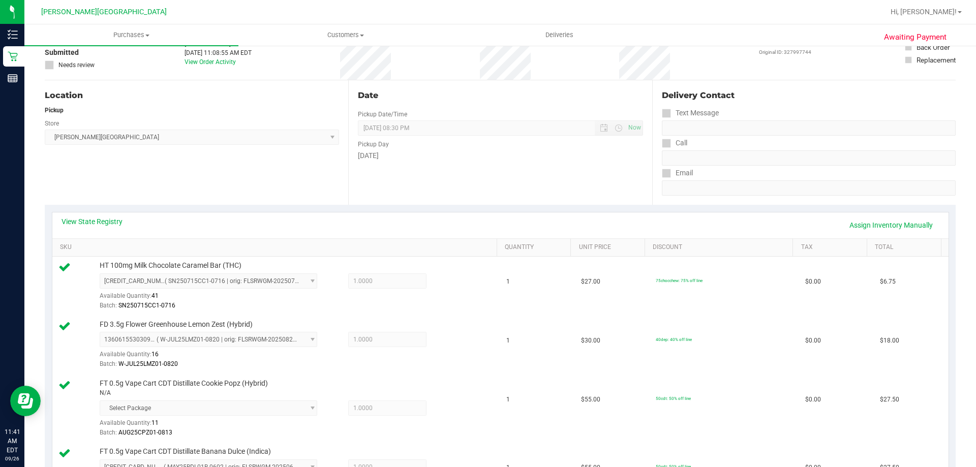
scroll to position [0, 0]
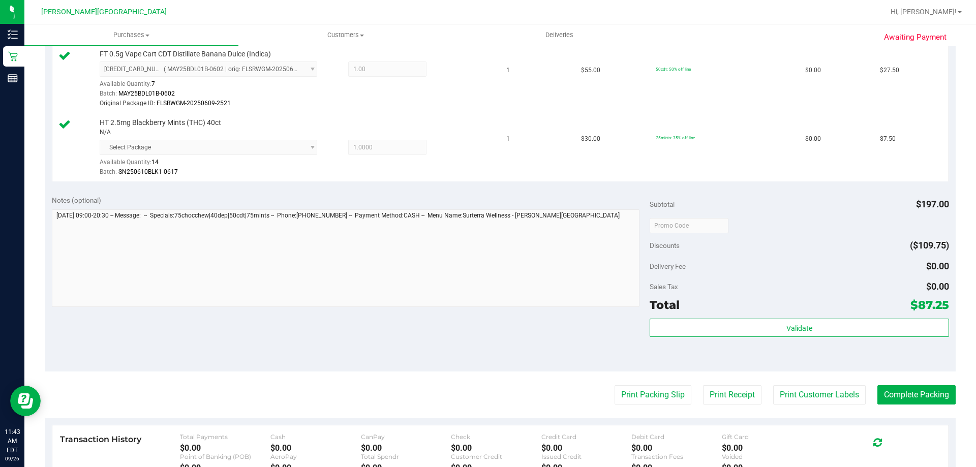
scroll to position [648, 0]
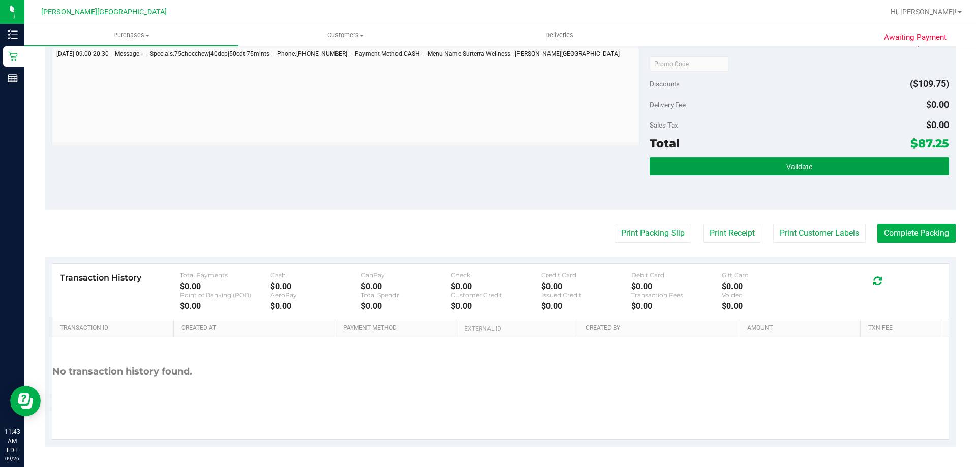
click at [719, 161] on button "Validate" at bounding box center [799, 166] width 299 height 18
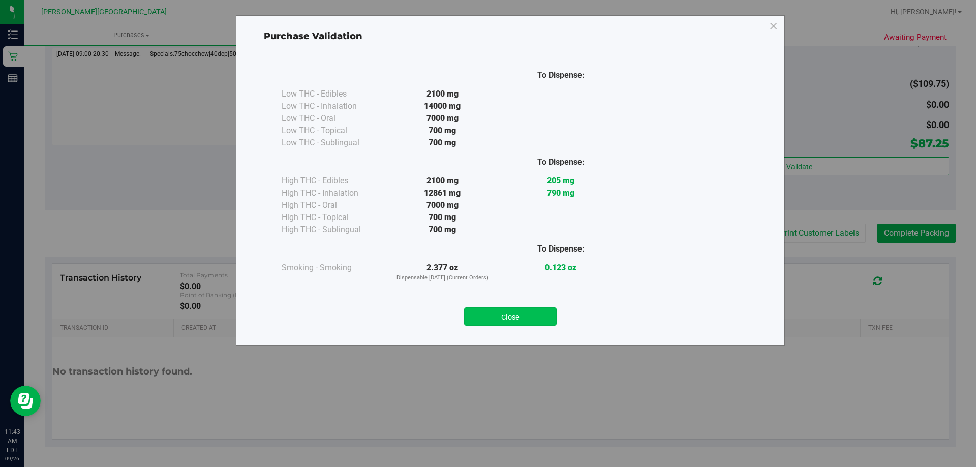
click at [526, 324] on button "Close" at bounding box center [510, 317] width 93 height 18
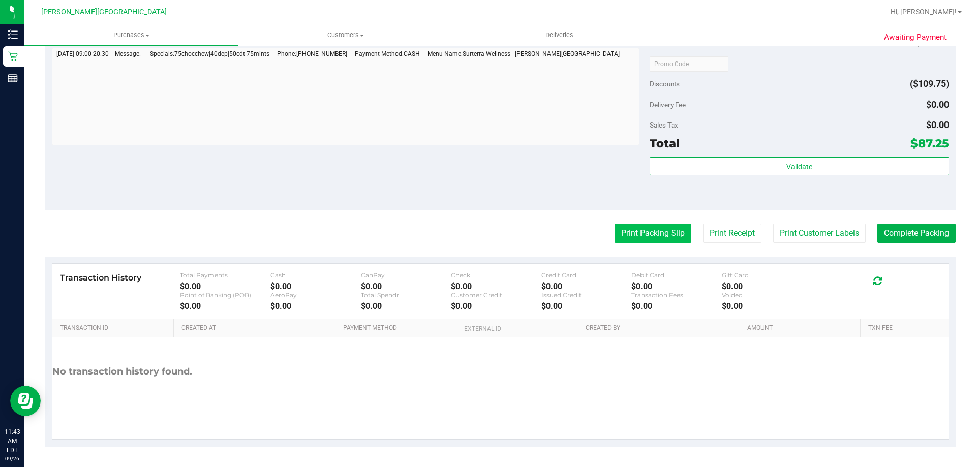
click at [657, 237] on button "Print Packing Slip" at bounding box center [653, 233] width 77 height 19
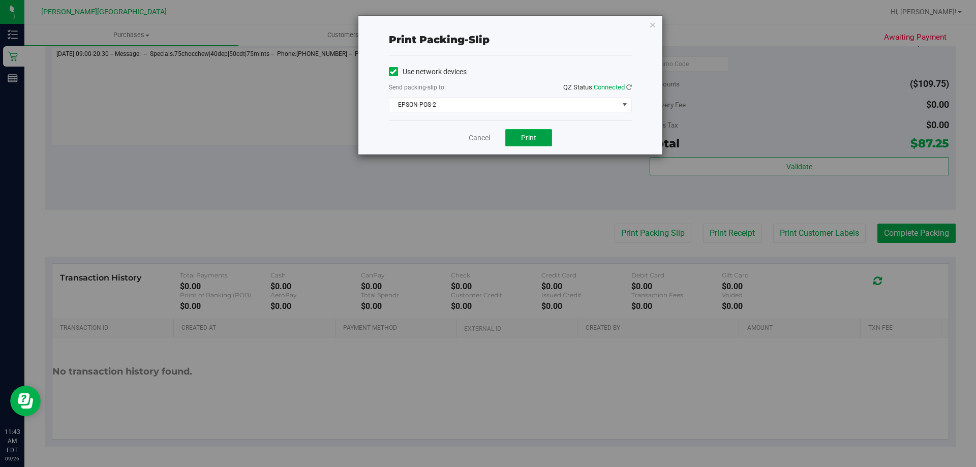
click at [538, 136] on button "Print" at bounding box center [528, 137] width 47 height 17
click at [654, 24] on icon "button" at bounding box center [652, 24] width 7 height 12
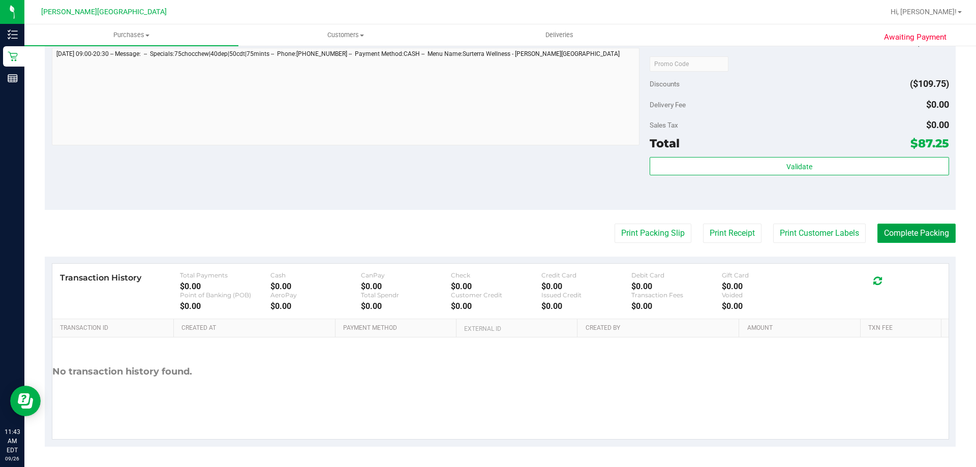
click at [923, 239] on button "Complete Packing" at bounding box center [916, 233] width 78 height 19
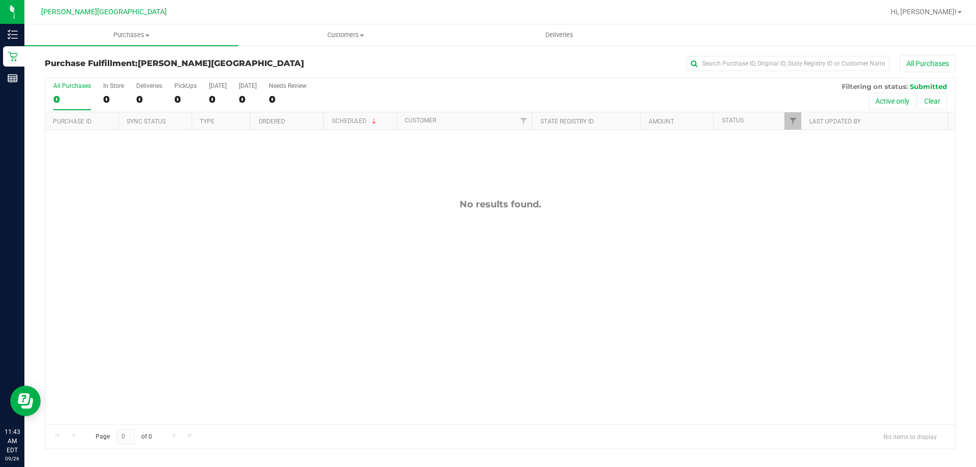
drag, startPoint x: 421, startPoint y: 220, endPoint x: 346, endPoint y: 178, distance: 85.6
click at [410, 214] on div "No results found." at bounding box center [500, 311] width 910 height 363
click at [178, 93] on label "PickUps 0" at bounding box center [185, 96] width 22 height 28
click at [0, 0] on input "PickUps 0" at bounding box center [0, 0] width 0 height 0
click at [506, 82] on div "All Purchases 0 In Store 0 Deliveries 0 PickUps 0 [DATE] 0 [DATE] 0 Needs Revie…" at bounding box center [500, 82] width 910 height 8
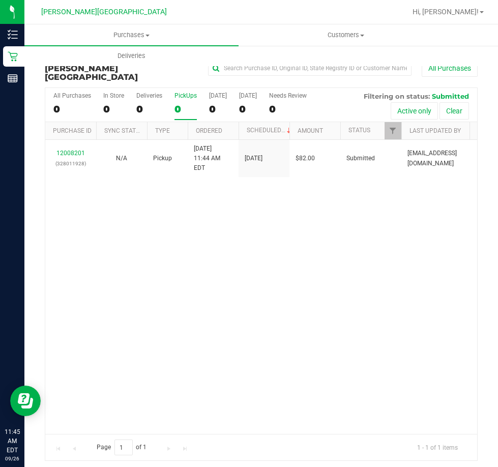
drag, startPoint x: 448, startPoint y: 302, endPoint x: 445, endPoint y: 289, distance: 14.2
click at [448, 302] on div "12008201 (328011928) N/A Pickup [DATE] 11:44 AM EDT 9/26/2025 $82.00 Submitted …" at bounding box center [261, 287] width 432 height 294
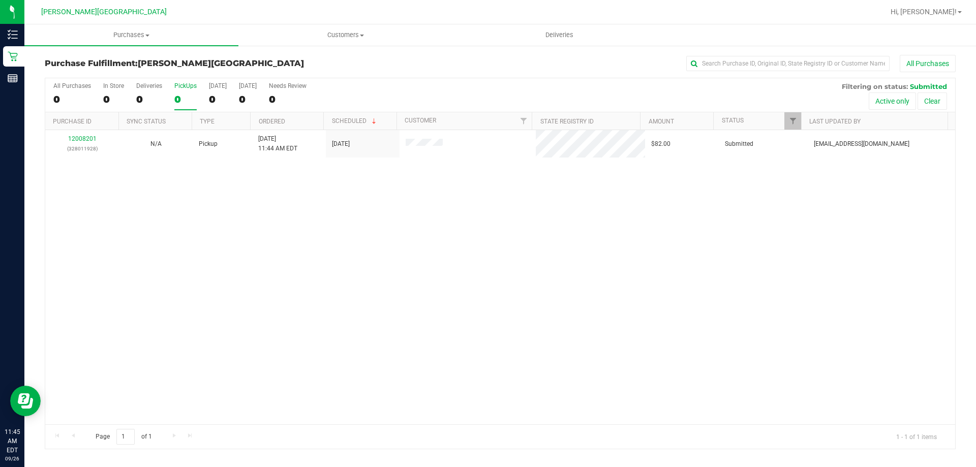
click at [392, 327] on div "12008201 (328011928) N/A Pickup [DATE] 11:44 AM EDT 9/26/2025 $82.00 Submitted …" at bounding box center [500, 277] width 910 height 294
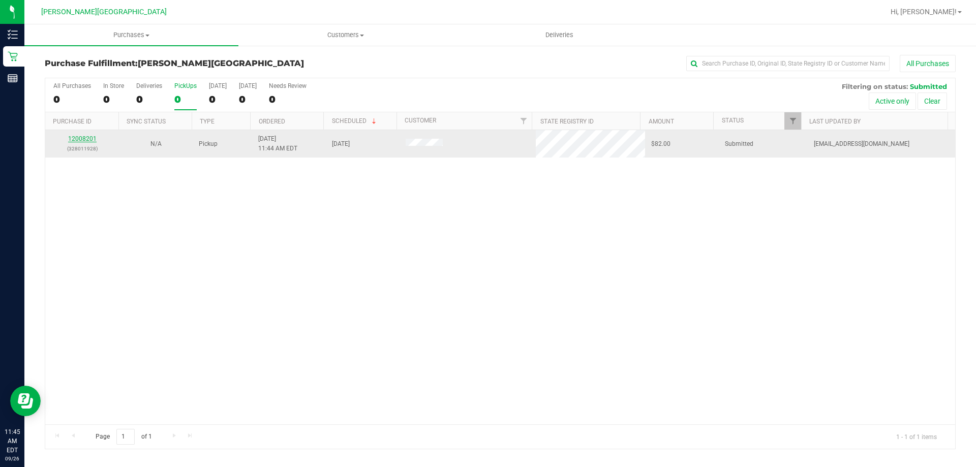
click at [91, 138] on link "12008201" at bounding box center [82, 138] width 28 height 7
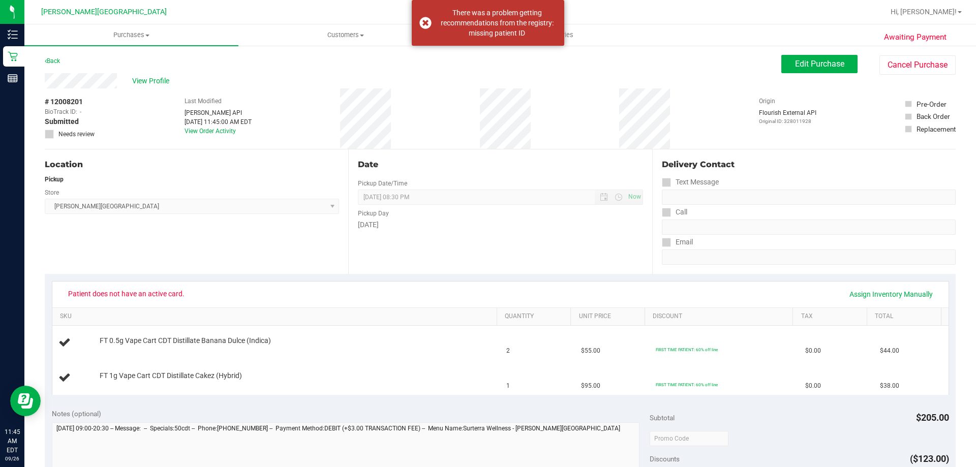
click at [696, 79] on div "View Profile" at bounding box center [413, 80] width 737 height 15
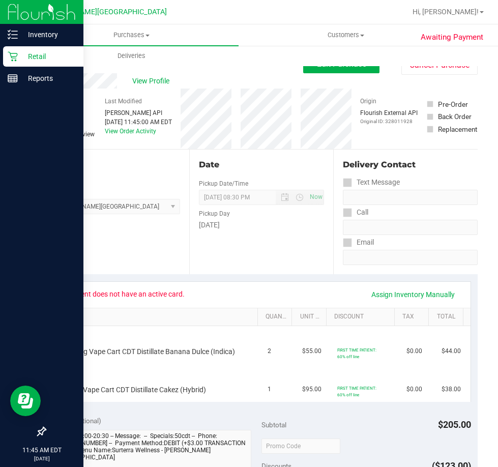
click at [23, 57] on p "Retail" at bounding box center [48, 56] width 61 height 12
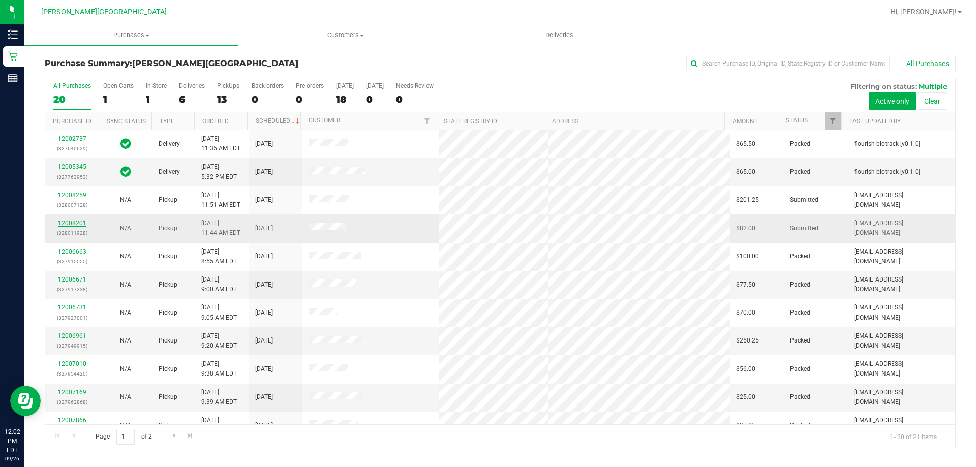
click at [78, 224] on link "12008201" at bounding box center [72, 223] width 28 height 7
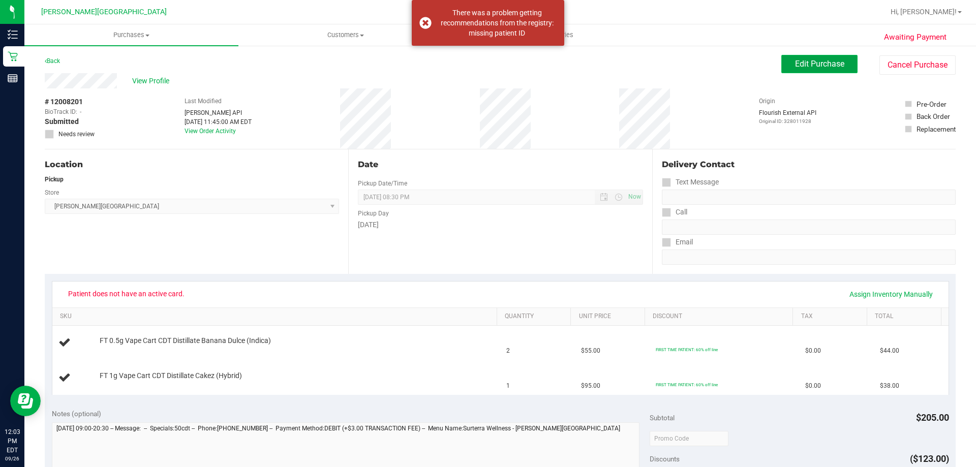
click at [799, 62] on span "Edit Purchase" at bounding box center [819, 64] width 49 height 10
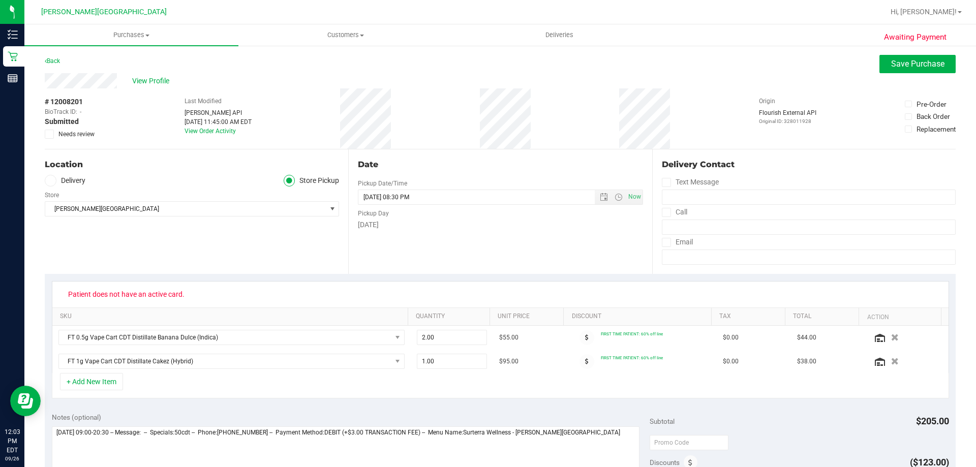
click at [49, 134] on icon at bounding box center [49, 134] width 7 height 0
click at [0, 0] on input "Needs review" at bounding box center [0, 0] width 0 height 0
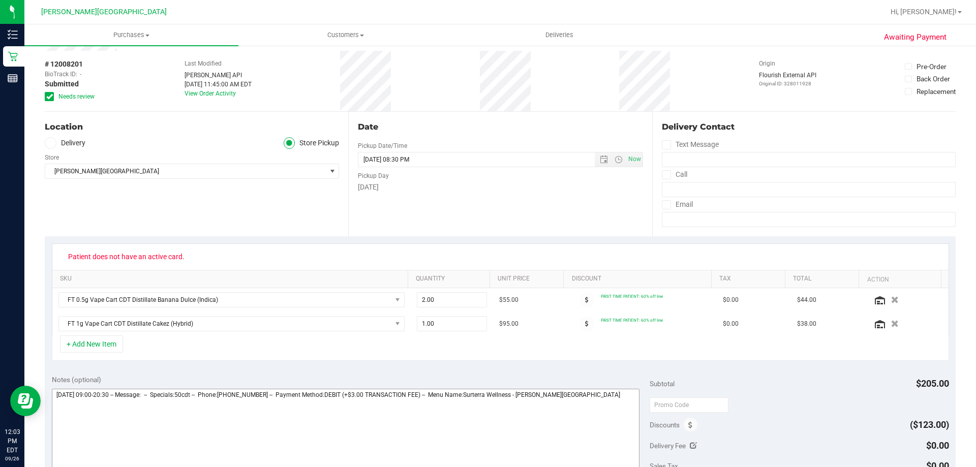
scroll to position [102, 0]
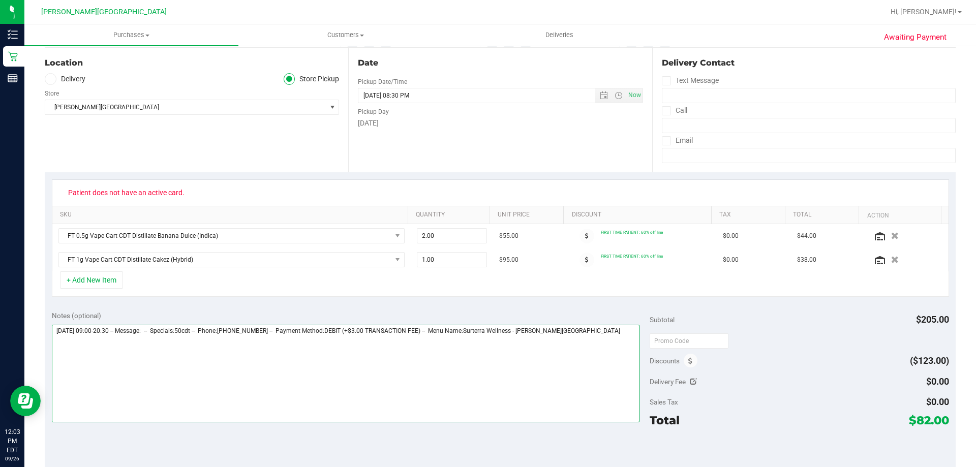
click at [605, 341] on textarea at bounding box center [346, 374] width 588 height 98
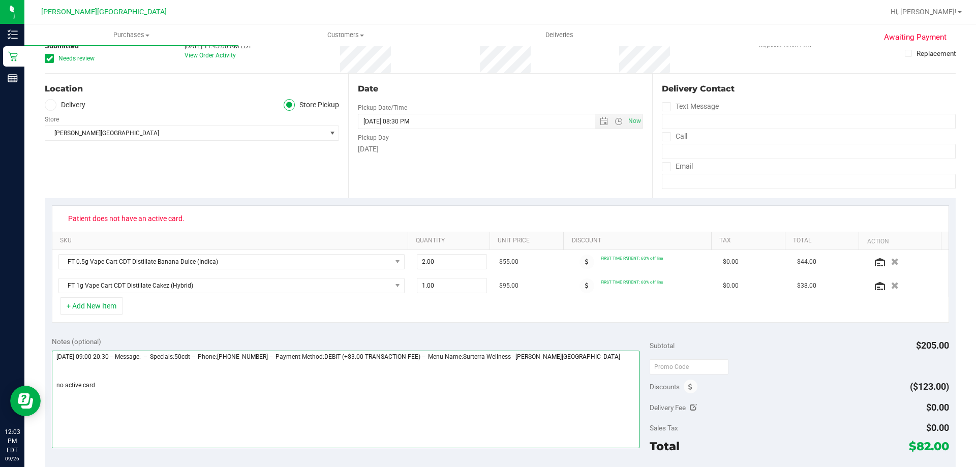
scroll to position [0, 0]
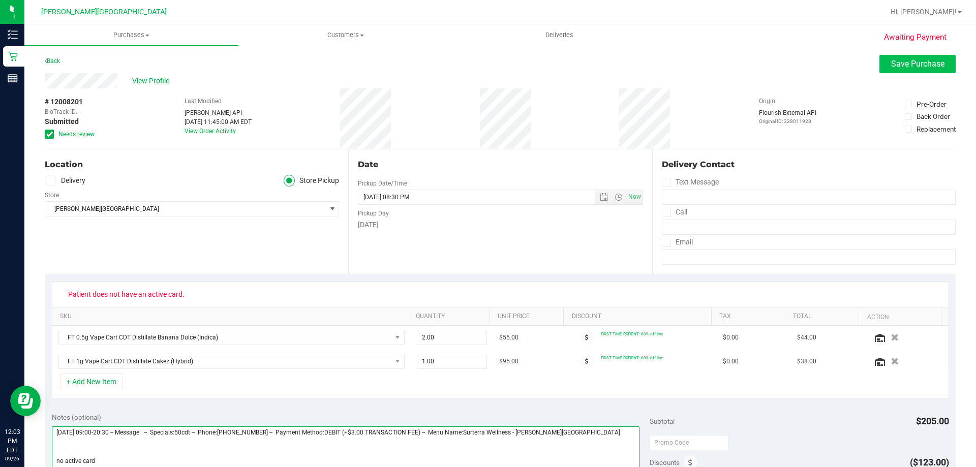
type textarea "[DATE] 09:00-20:30 -- Message: -- Specials:50cdt -- Phone:[PHONE_NUMBER] -- Pay…"
click at [885, 72] on button "Save Purchase" at bounding box center [917, 64] width 76 height 18
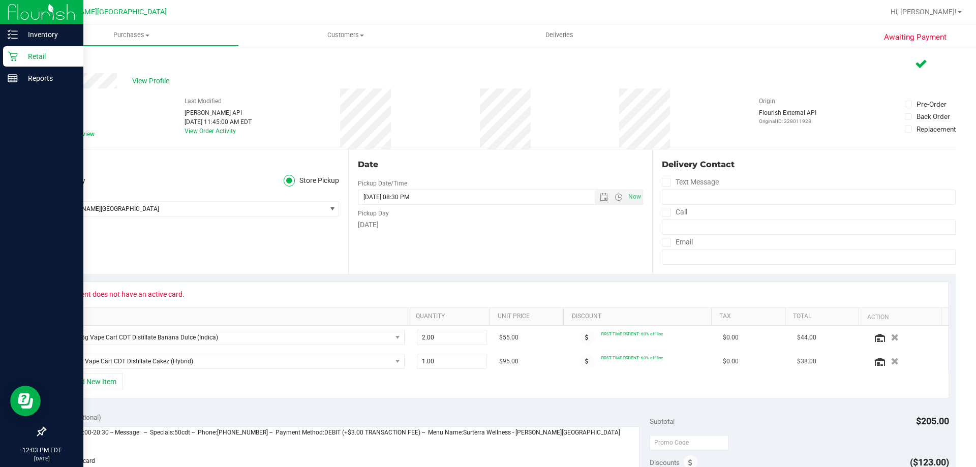
click at [59, 53] on p "Retail" at bounding box center [48, 56] width 61 height 12
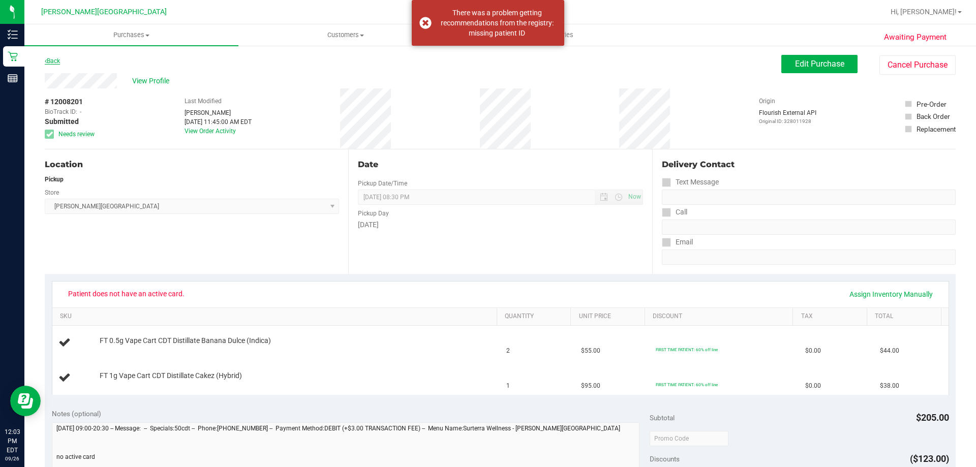
click at [59, 60] on link "Back" at bounding box center [52, 60] width 15 height 7
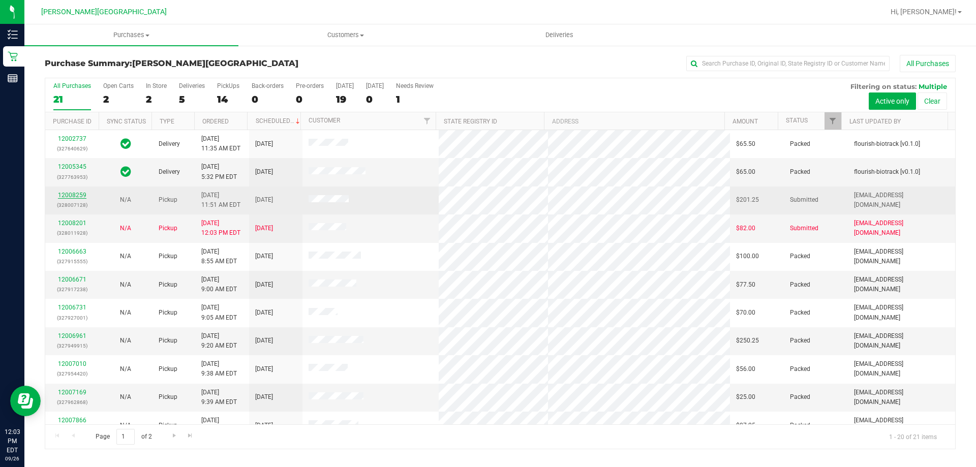
click at [80, 194] on link "12008259" at bounding box center [72, 195] width 28 height 7
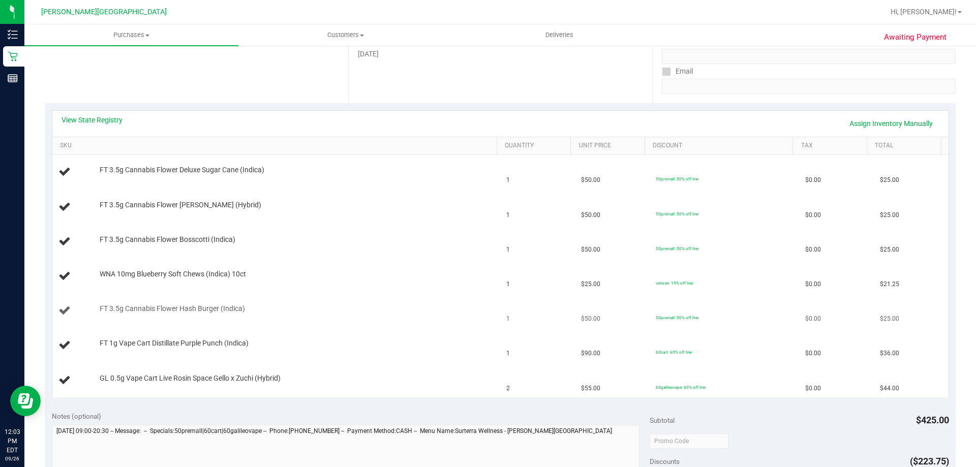
scroll to position [153, 0]
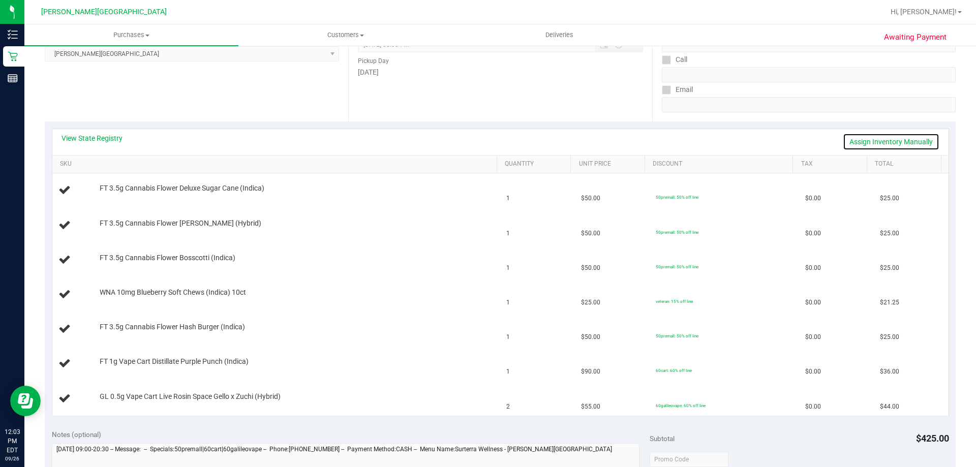
click at [873, 143] on link "Assign Inventory Manually" at bounding box center [891, 141] width 97 height 17
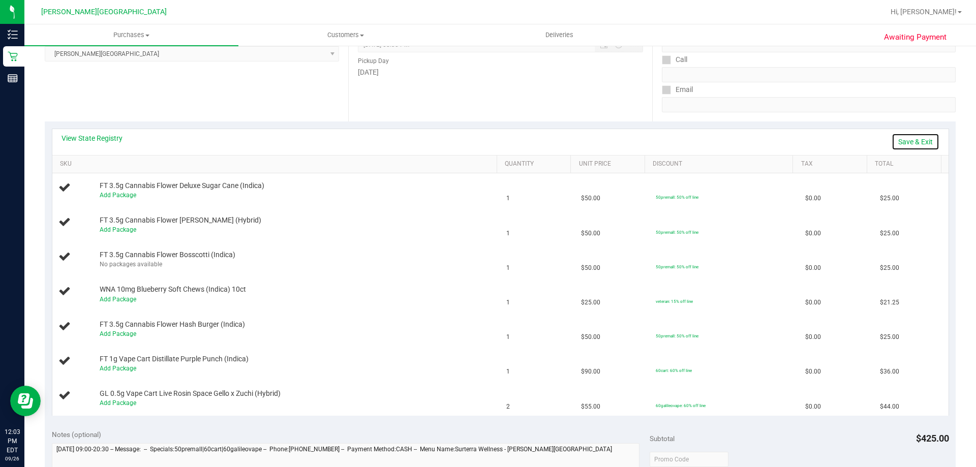
click at [906, 137] on link "Save & Exit" at bounding box center [916, 141] width 48 height 17
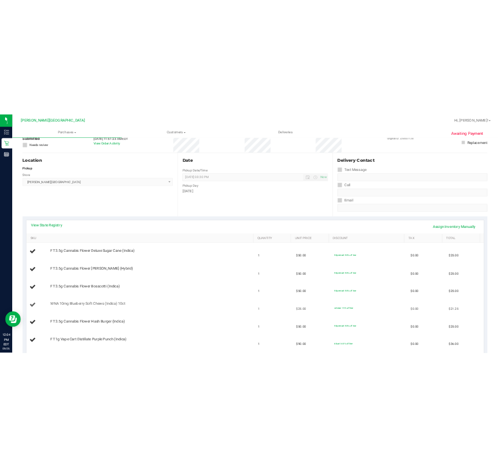
scroll to position [0, 0]
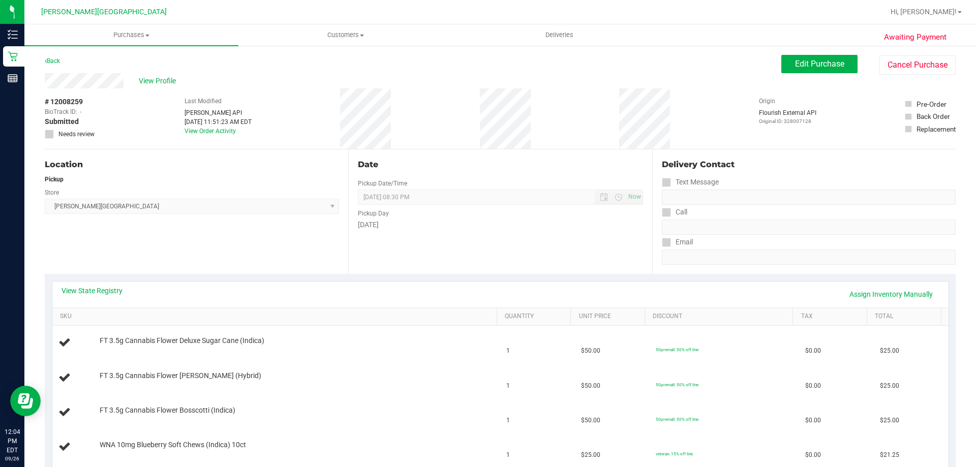
click at [208, 239] on div "Location Pickup Store [PERSON_NAME][GEOGRAPHIC_DATA] WC Select Store [PERSON_NA…" at bounding box center [196, 211] width 303 height 125
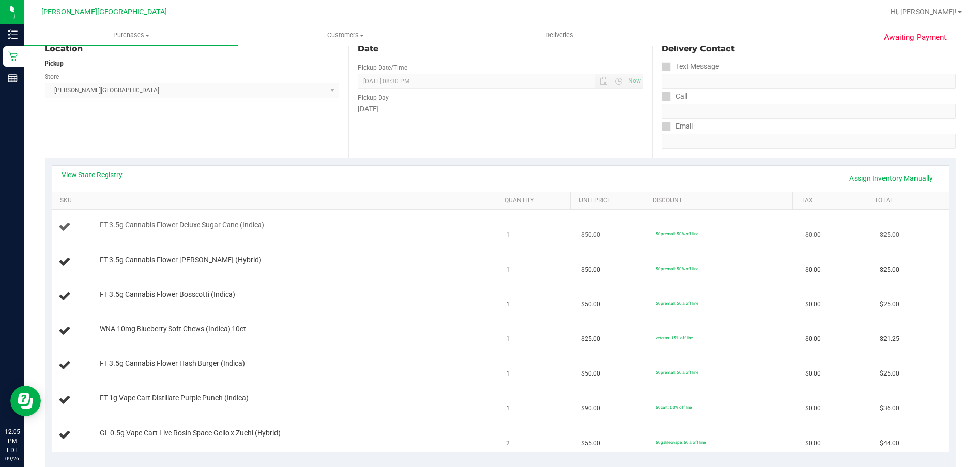
scroll to position [203, 0]
